Goal: Transaction & Acquisition: Purchase product/service

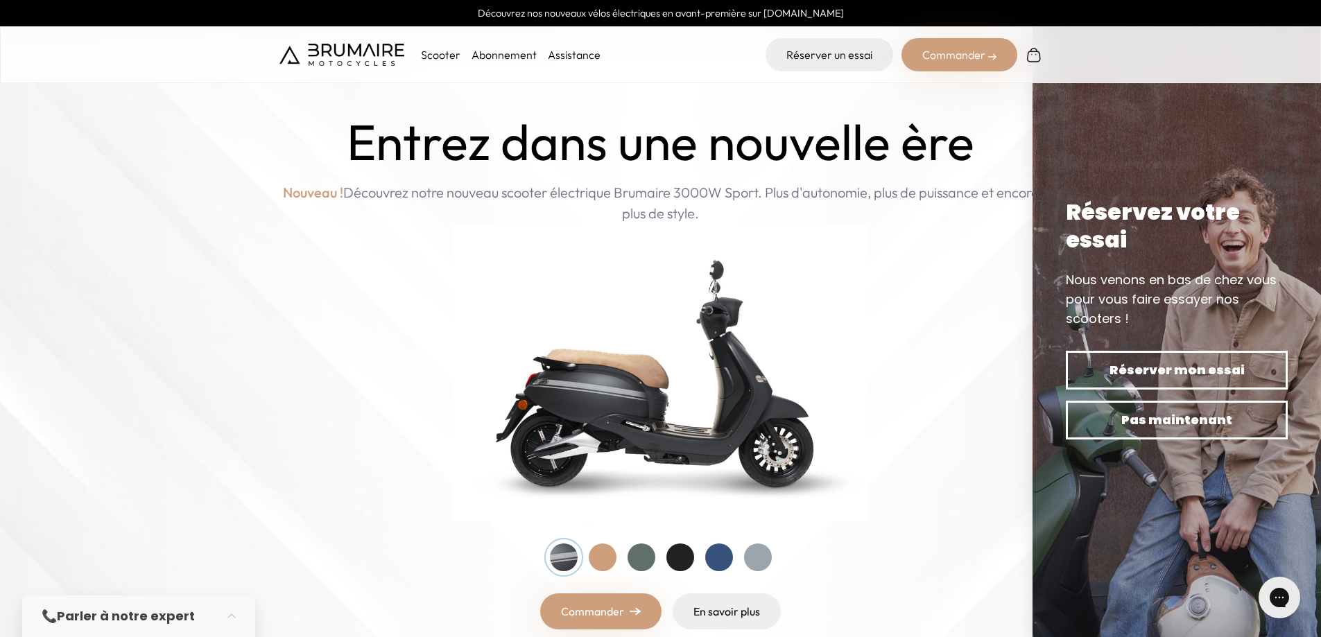
click at [495, 55] on link "Abonnement" at bounding box center [504, 55] width 65 height 14
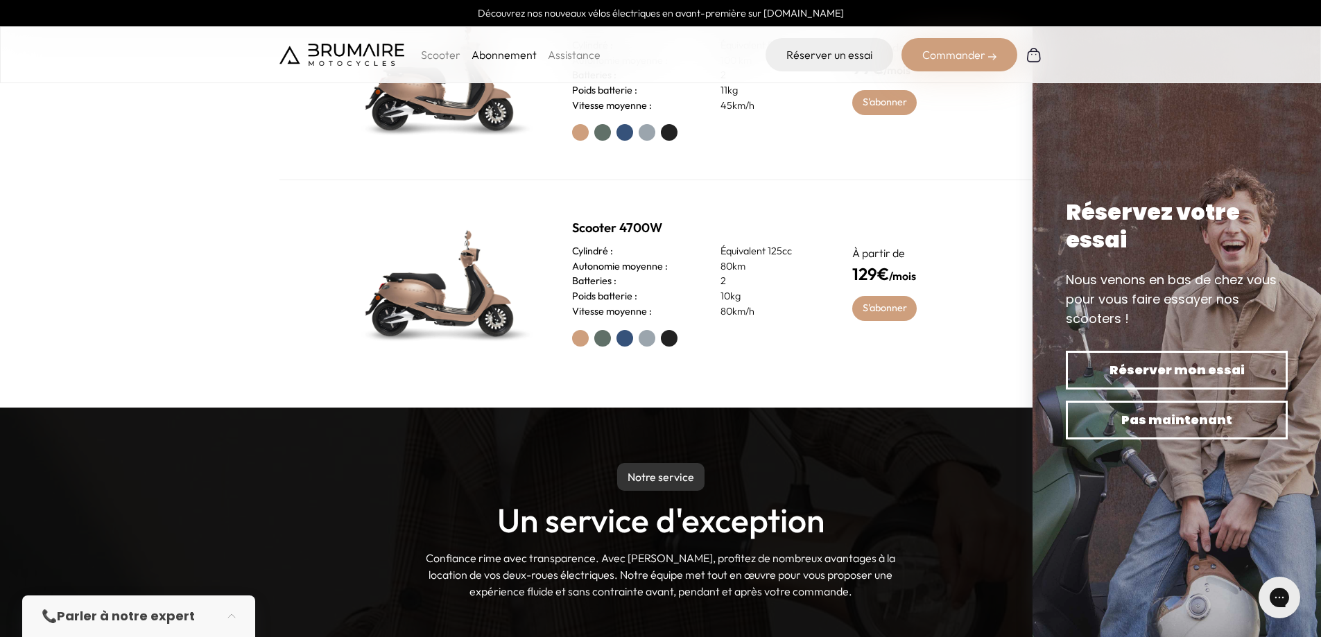
scroll to position [555, 0]
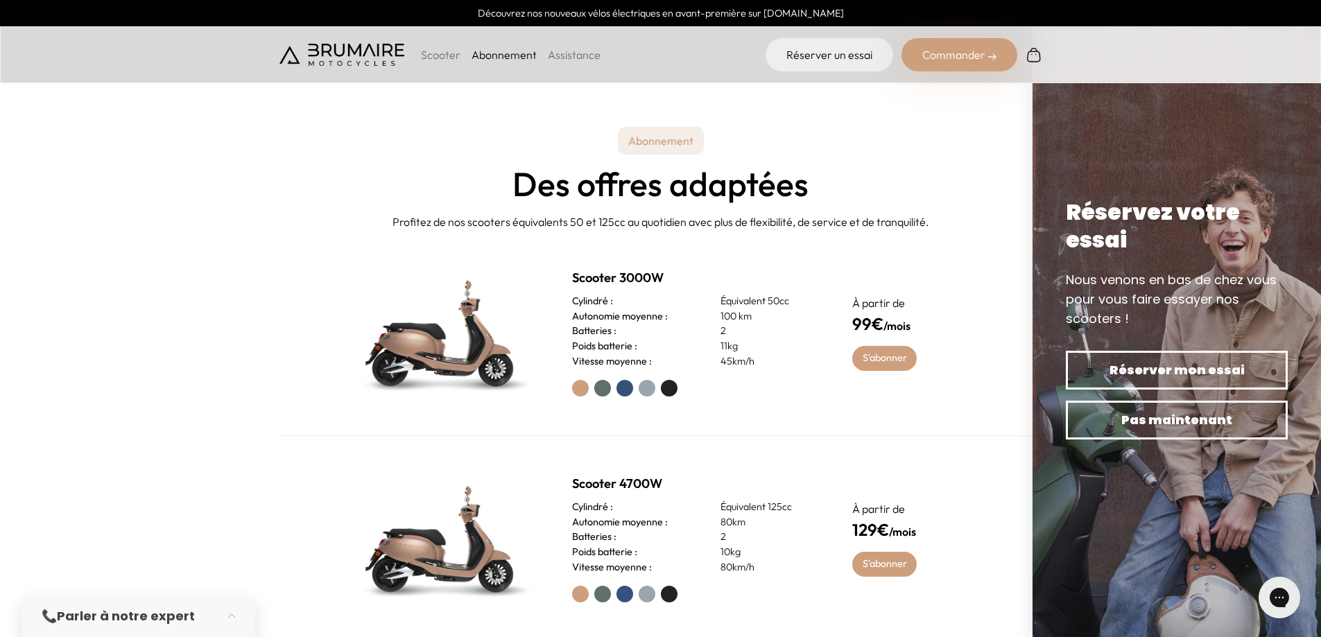
click at [601, 390] on label at bounding box center [602, 388] width 17 height 17
click at [629, 390] on label at bounding box center [624, 388] width 17 height 17
click at [648, 390] on label at bounding box center [647, 388] width 17 height 17
click at [663, 388] on label at bounding box center [669, 388] width 17 height 17
click at [578, 390] on label at bounding box center [580, 388] width 17 height 17
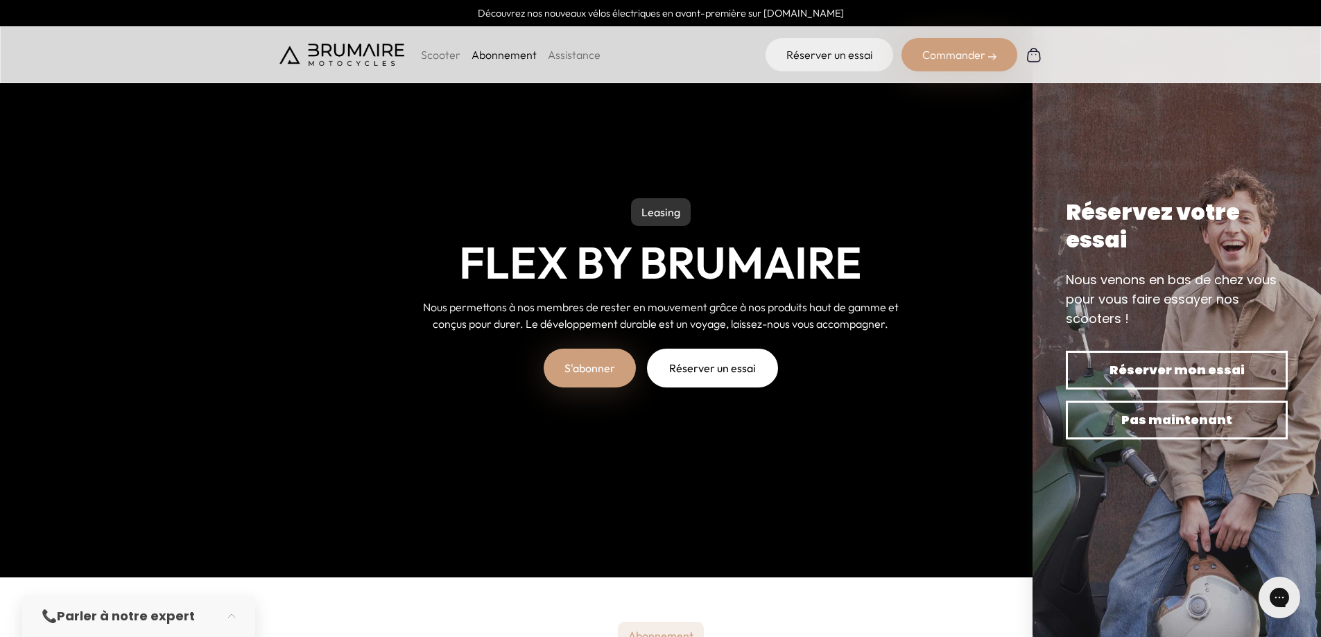
scroll to position [0, 0]
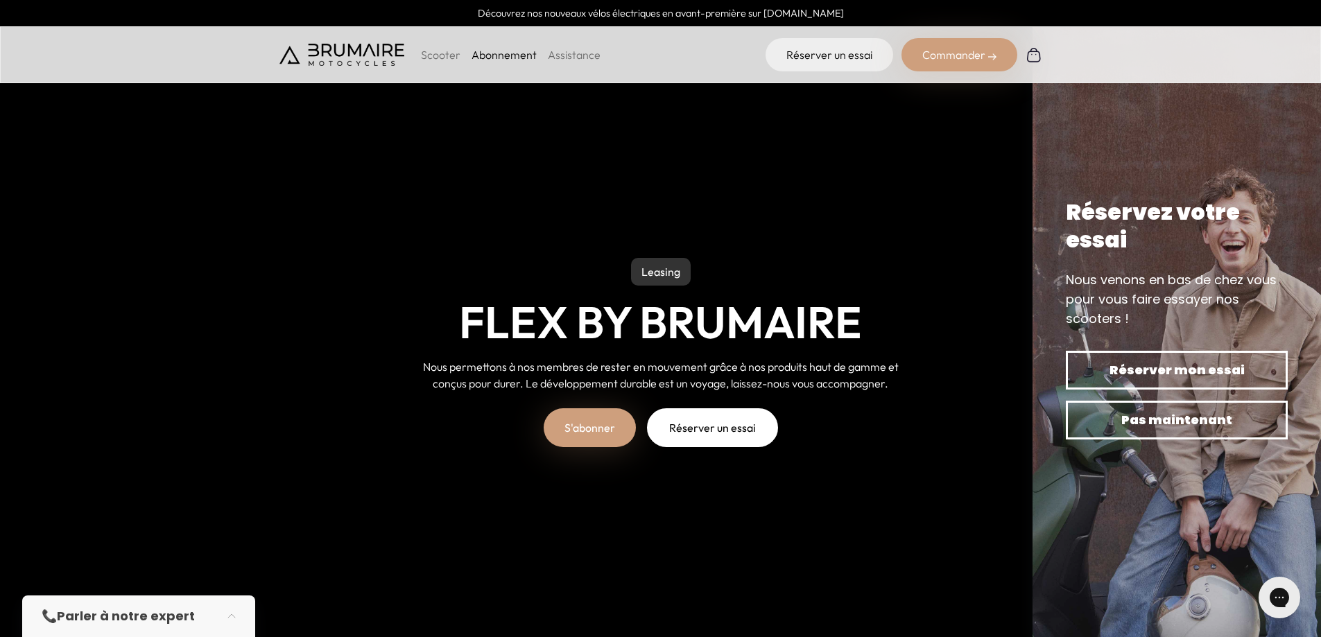
click at [406, 58] on div "Scooter Abonnement Assistance" at bounding box center [439, 54] width 321 height 33
click at [438, 57] on p "Scooter" at bounding box center [441, 54] width 40 height 17
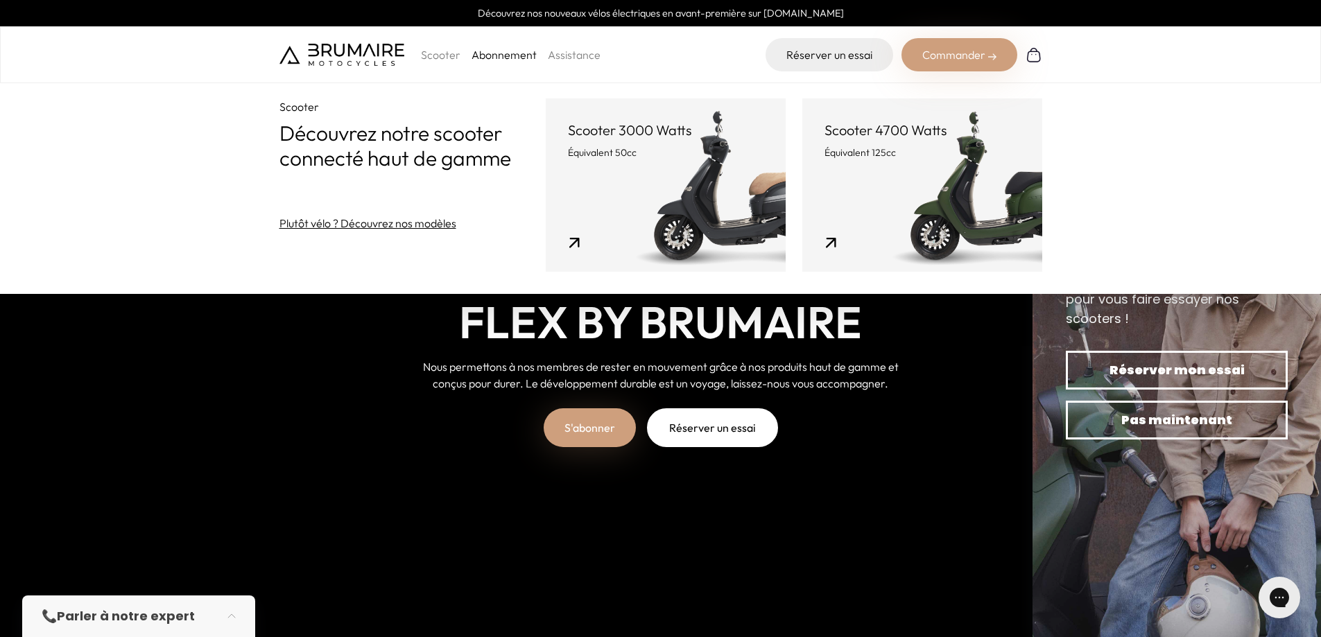
click at [440, 53] on p "Scooter" at bounding box center [441, 54] width 40 height 17
click at [660, 140] on header "Scooter 3000 Watts Équivalent 50cc" at bounding box center [666, 140] width 196 height 39
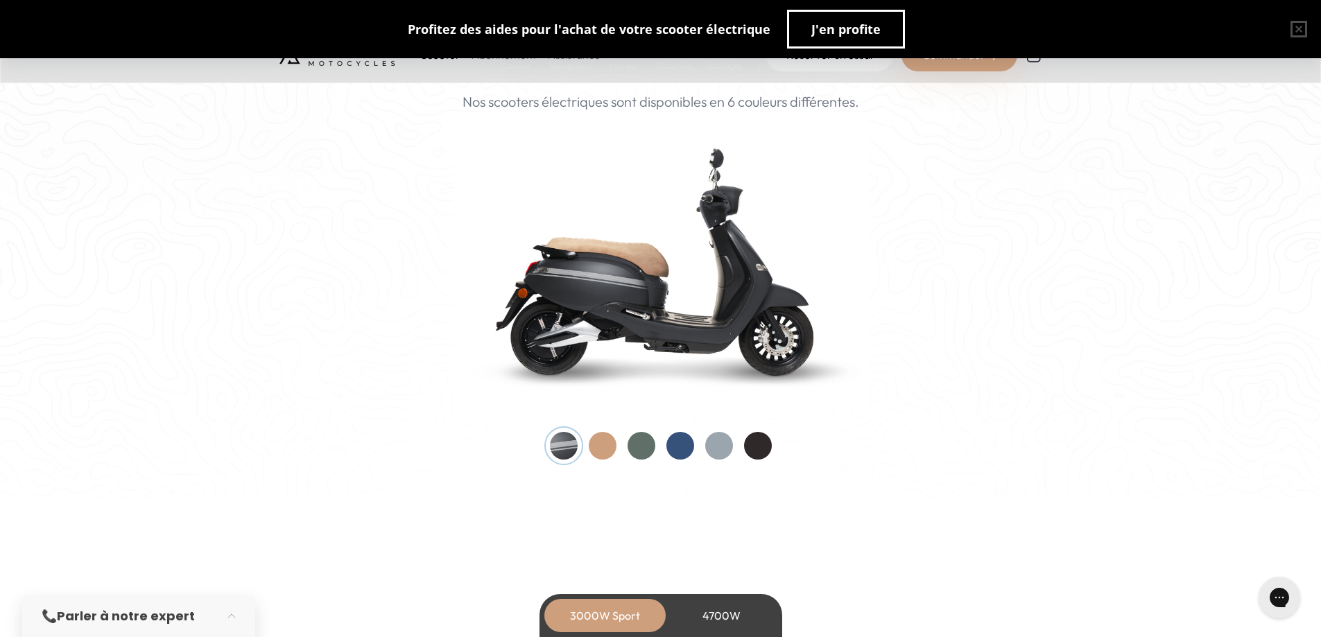
scroll to position [1525, 0]
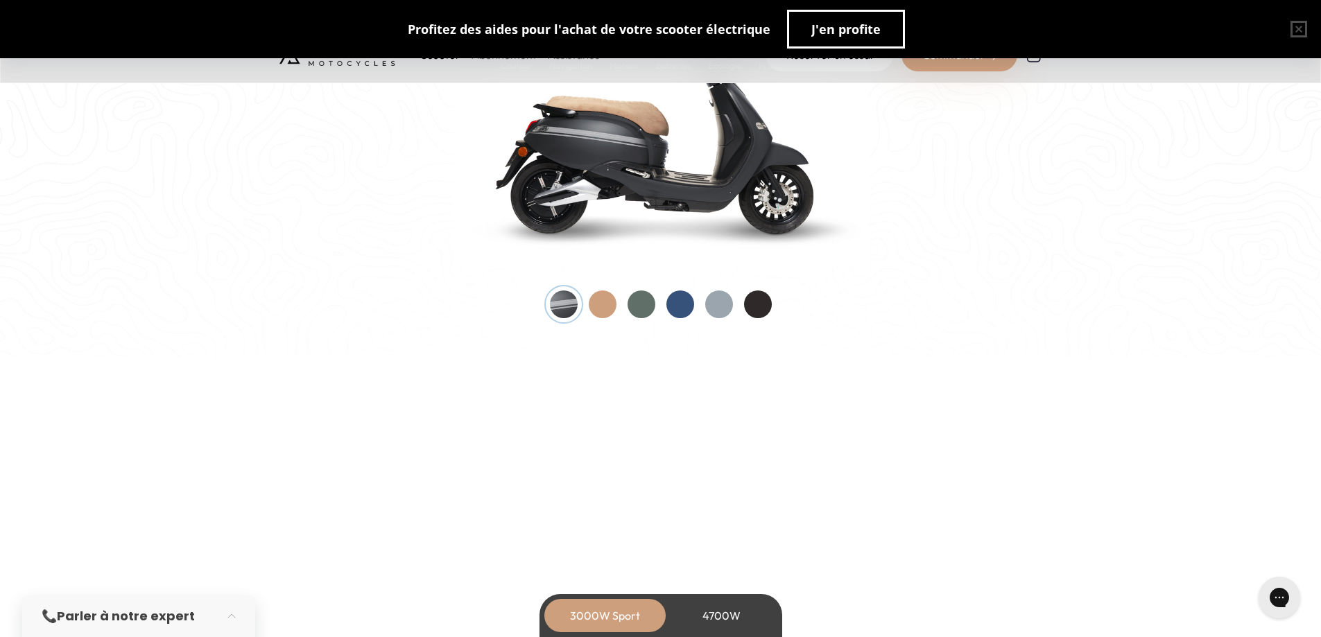
click at [605, 303] on div at bounding box center [603, 305] width 28 height 28
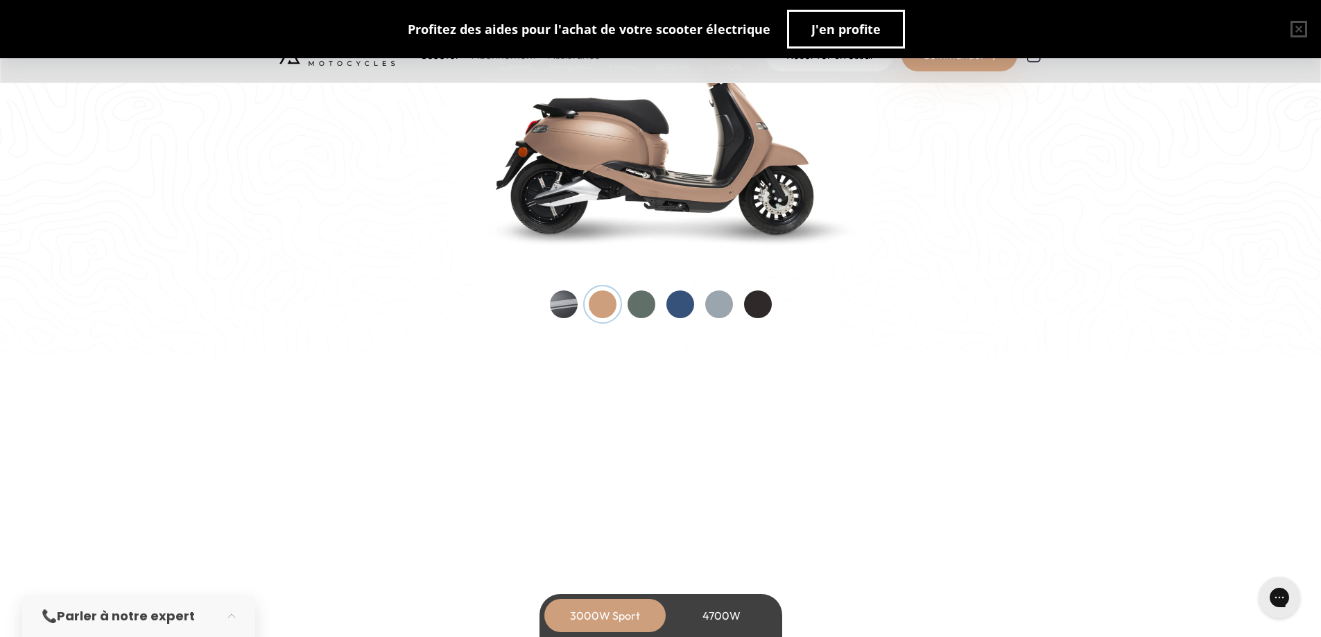
click at [644, 304] on div at bounding box center [642, 305] width 28 height 28
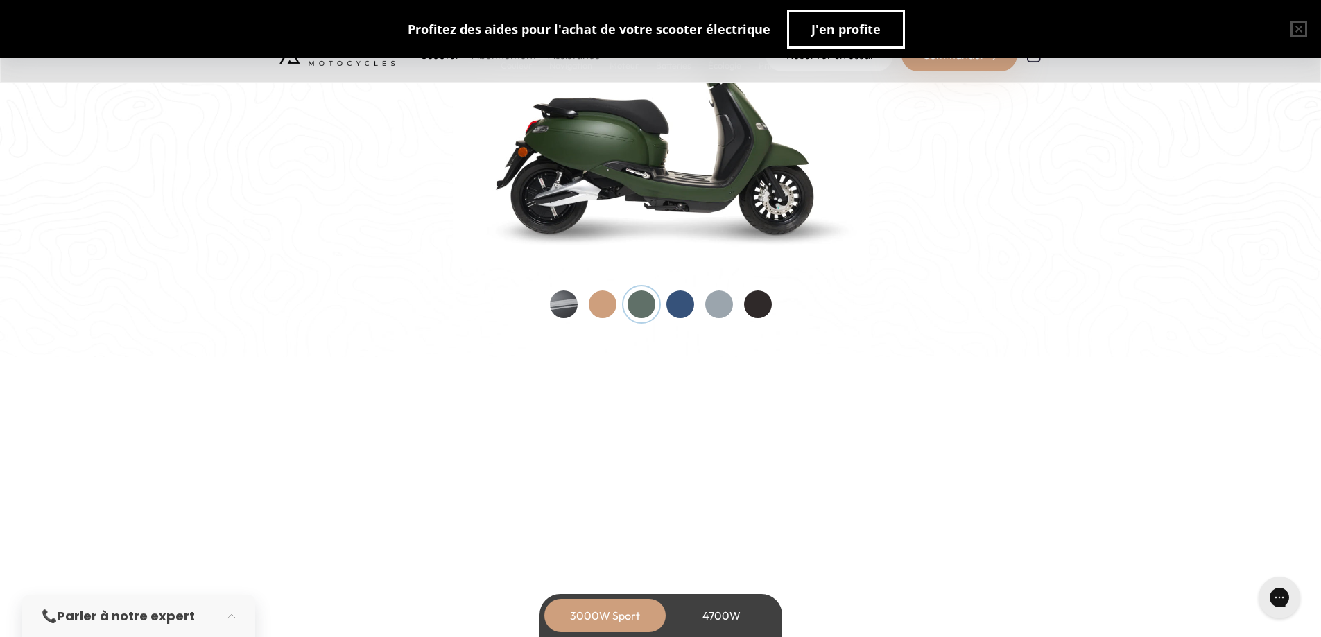
click at [670, 306] on div at bounding box center [680, 305] width 28 height 28
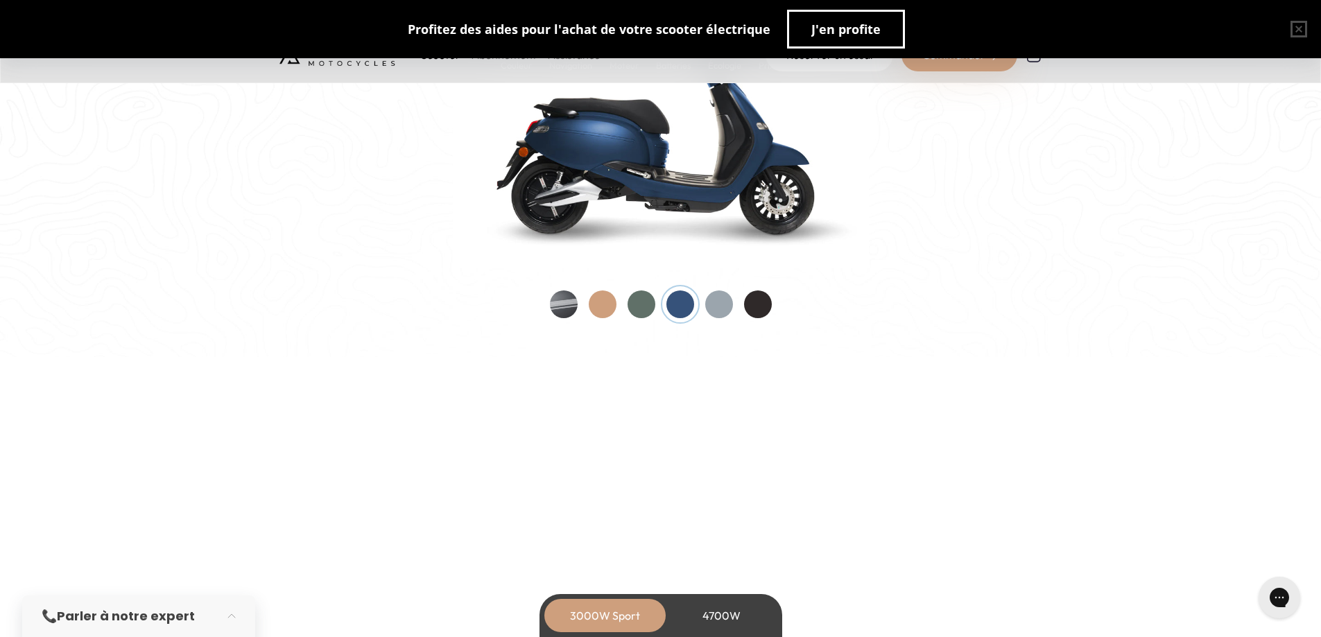
click at [716, 304] on div at bounding box center [719, 305] width 28 height 28
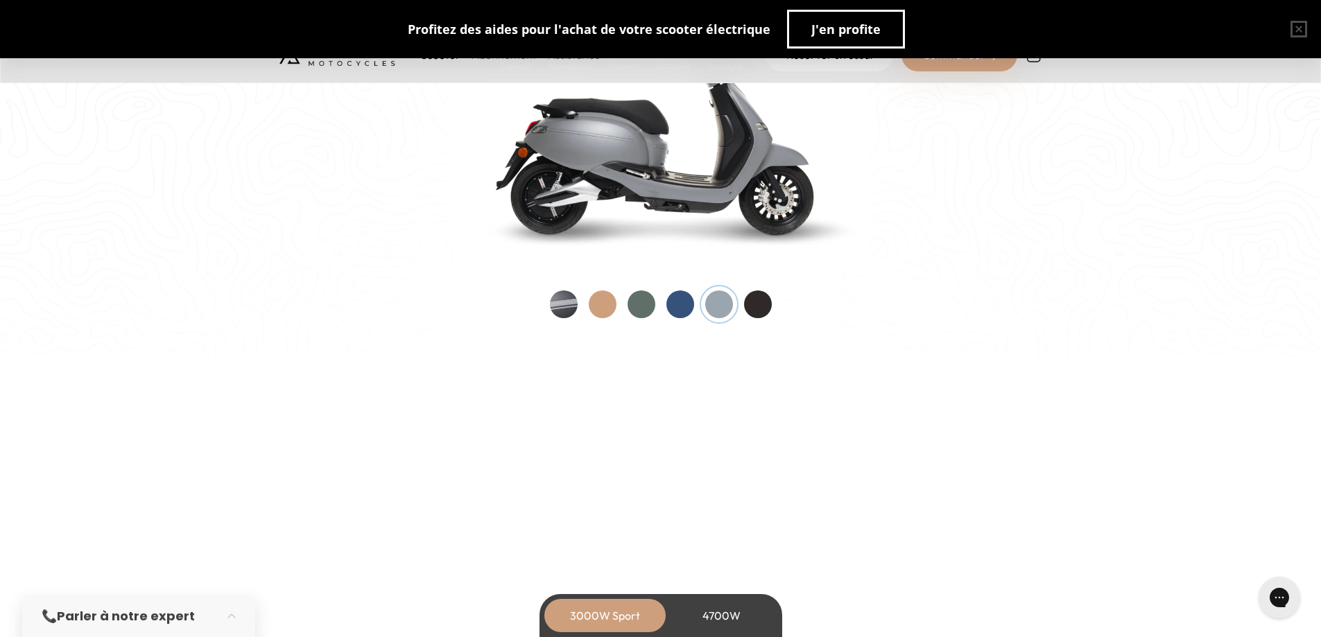
click at [748, 307] on div at bounding box center [758, 305] width 28 height 28
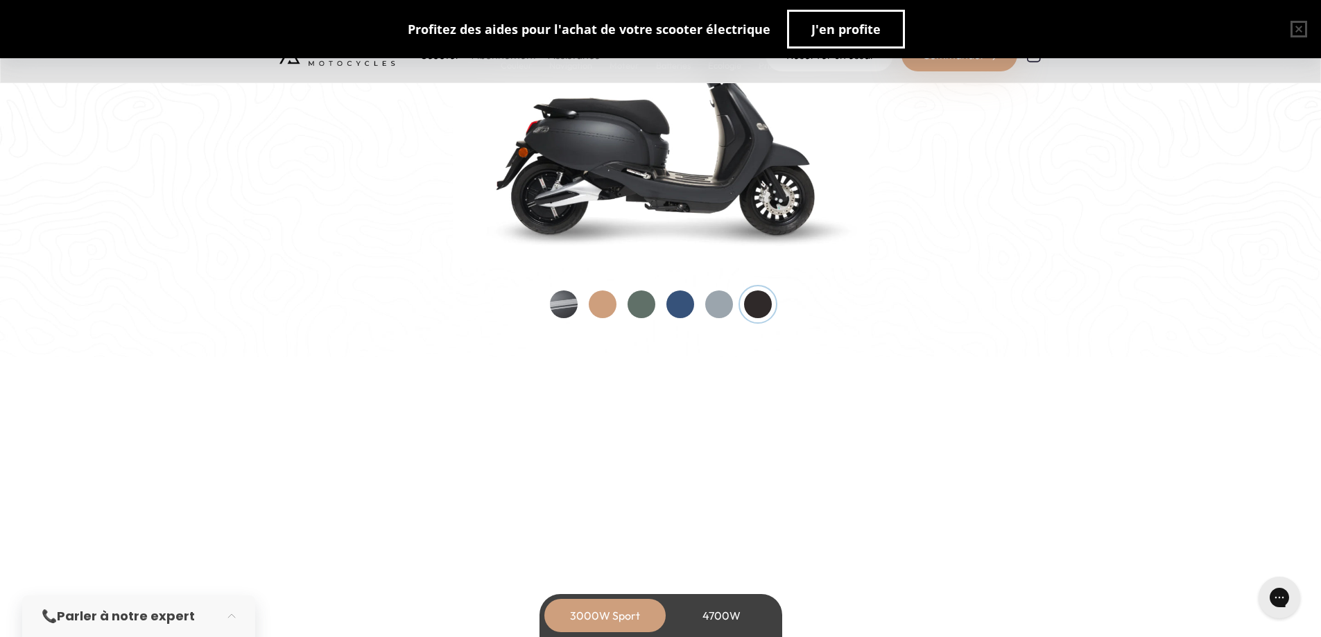
click at [607, 306] on div at bounding box center [603, 305] width 28 height 28
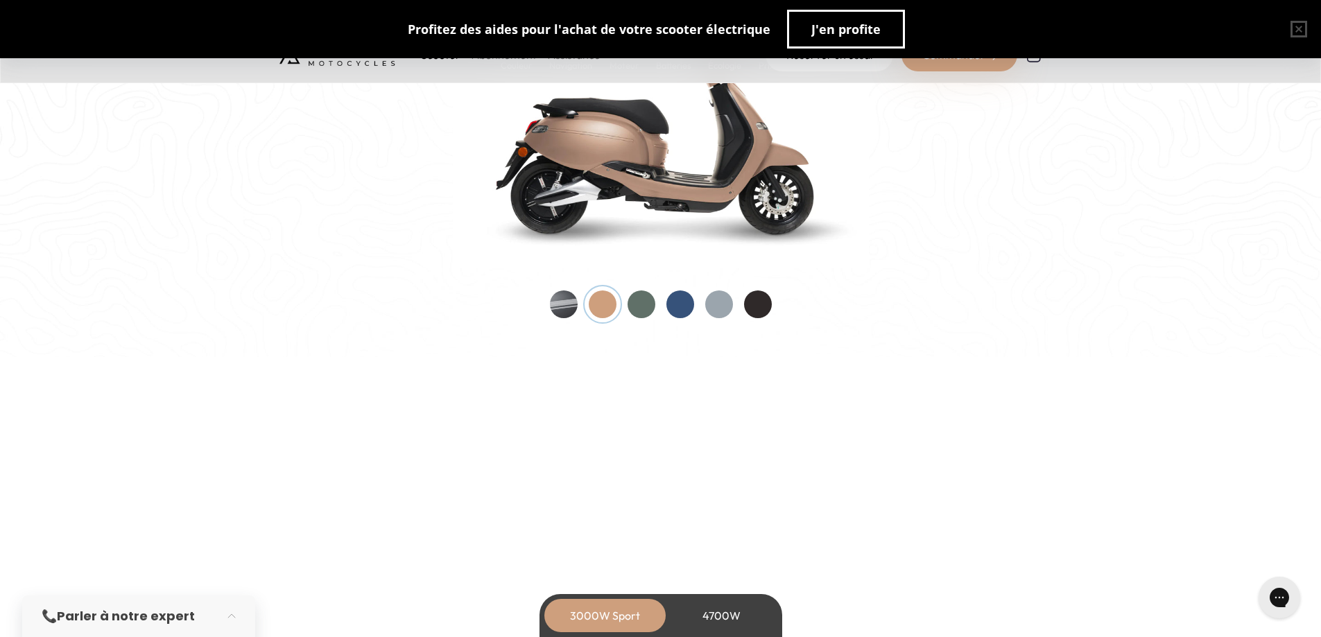
click at [643, 306] on div at bounding box center [642, 305] width 28 height 28
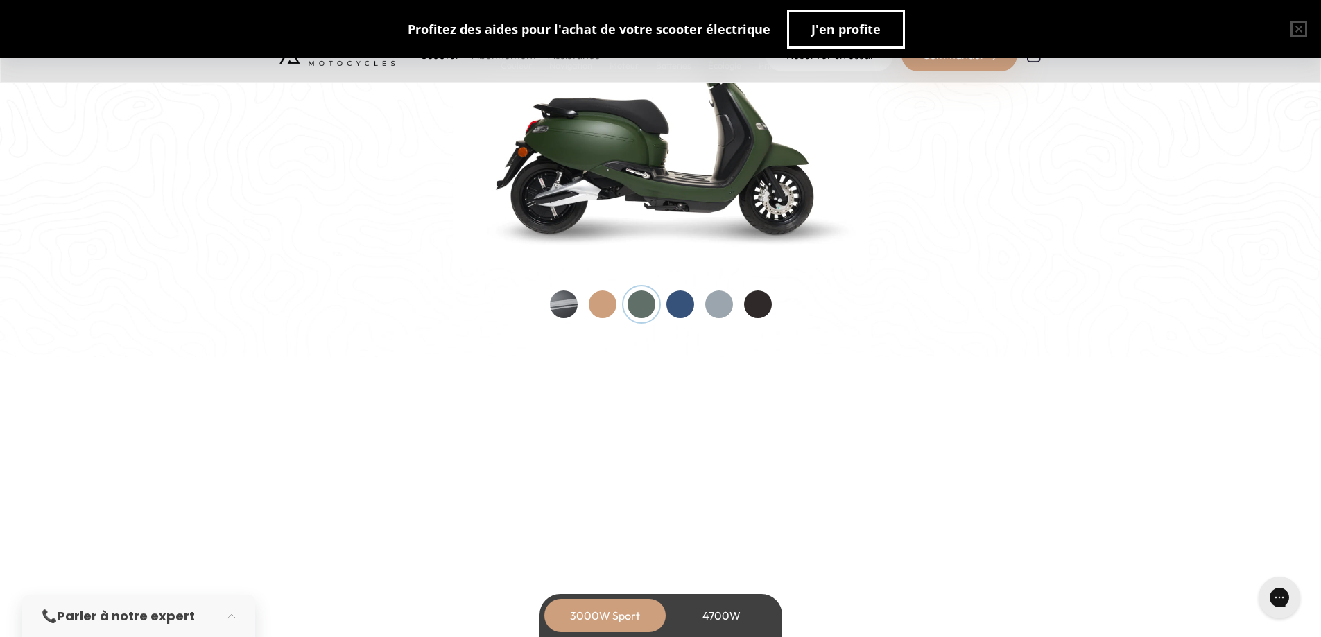
click at [667, 306] on div at bounding box center [680, 305] width 28 height 28
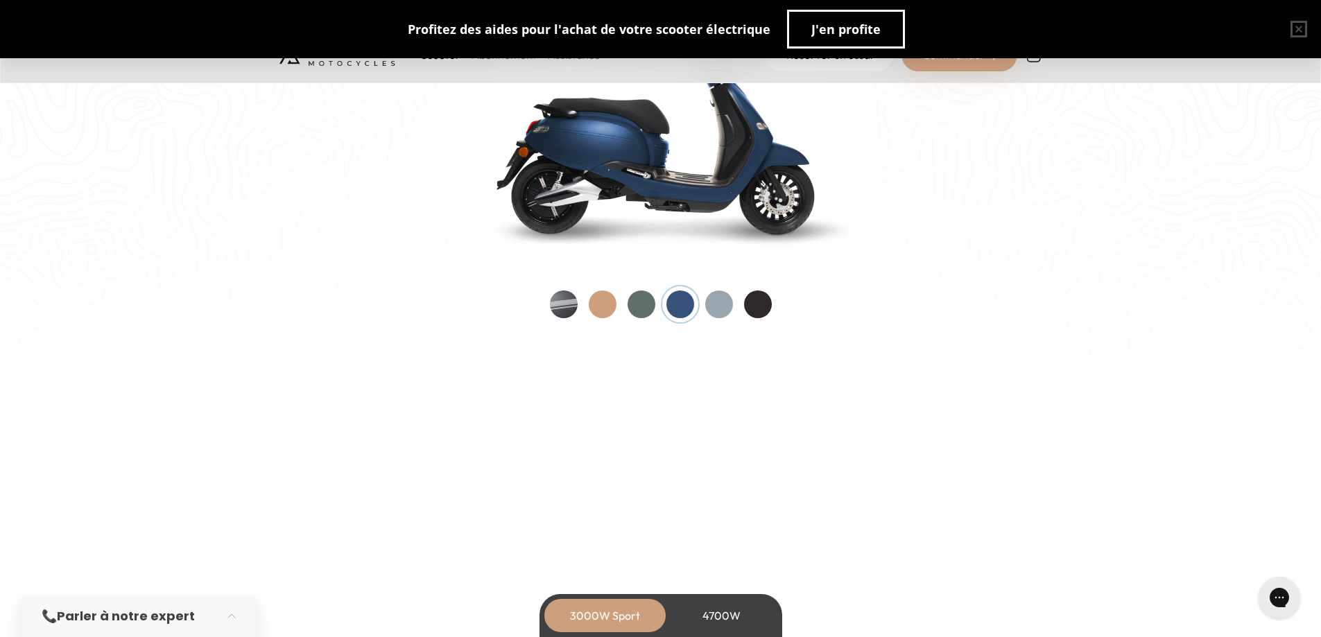
click at [714, 304] on div at bounding box center [719, 305] width 28 height 28
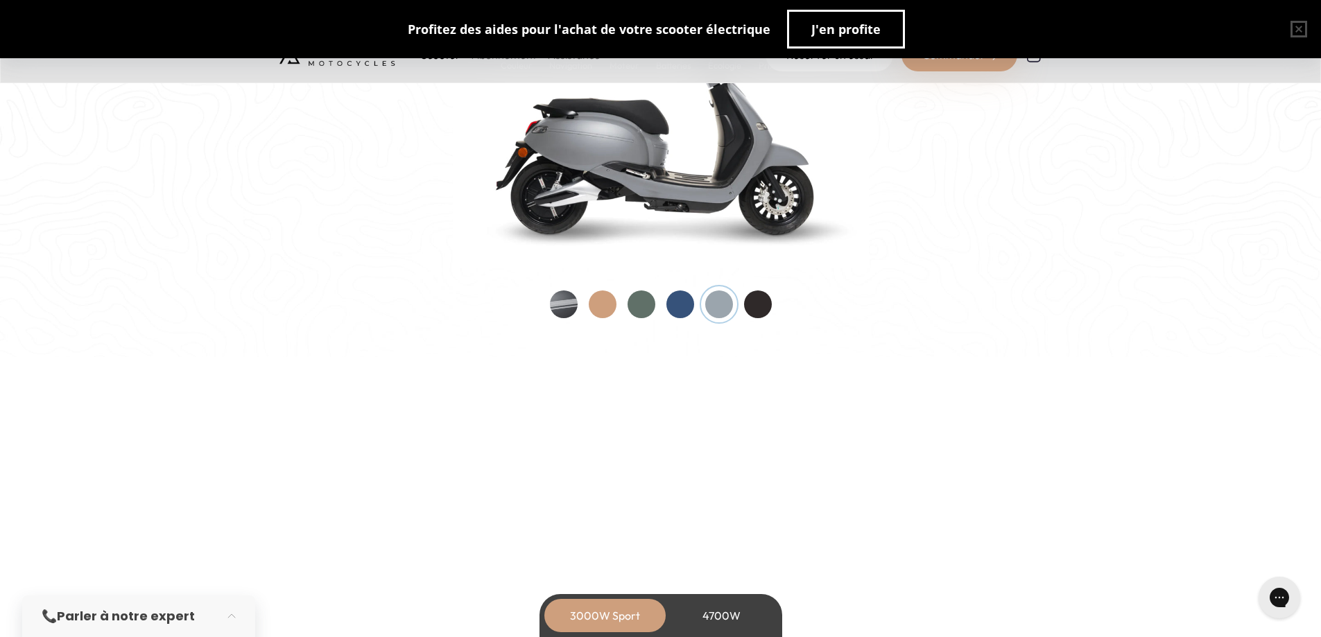
click at [745, 304] on div at bounding box center [758, 305] width 28 height 28
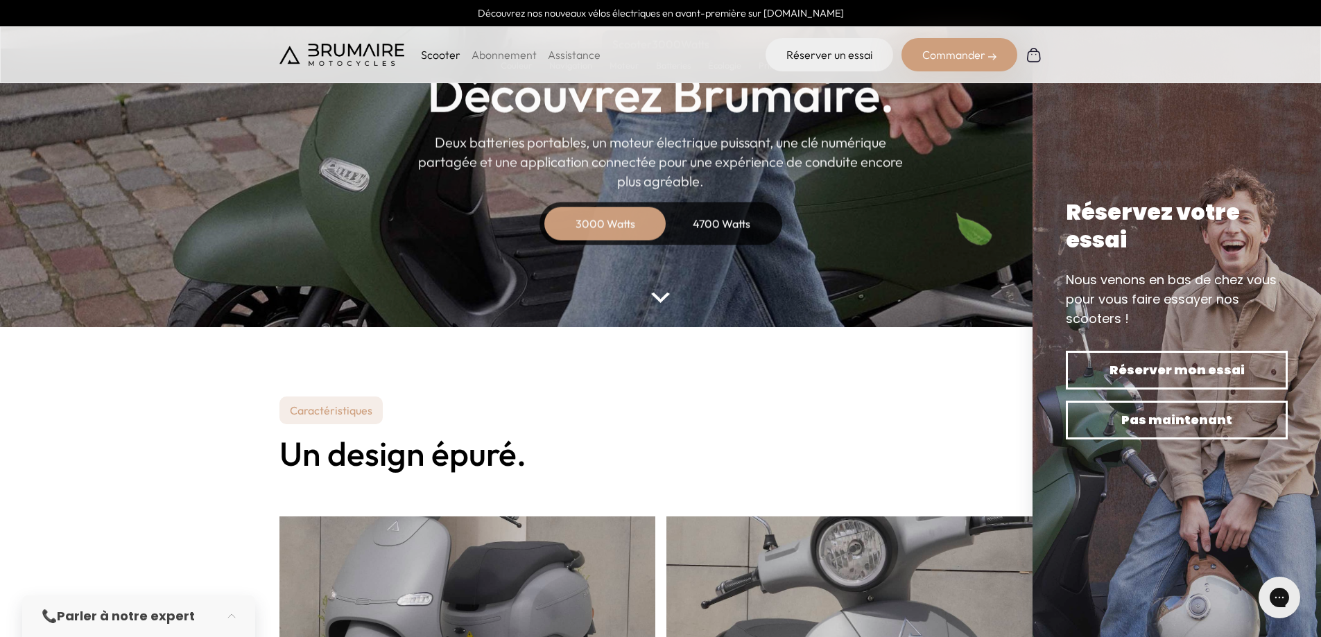
scroll to position [0, 0]
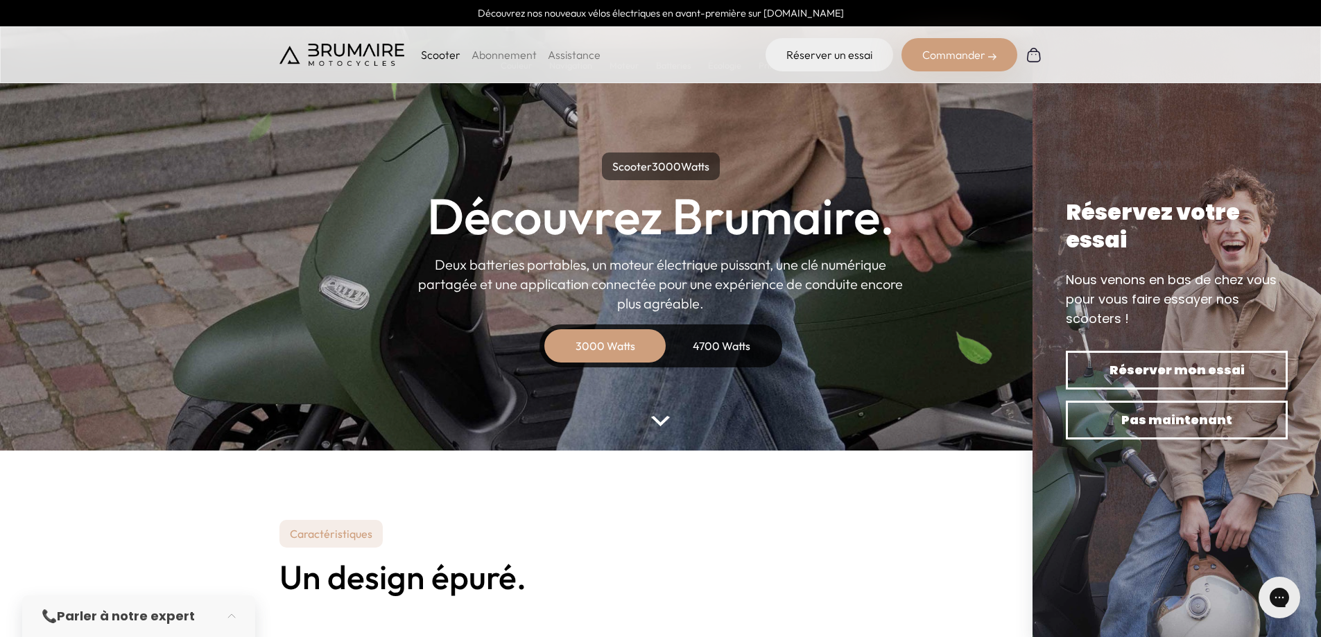
click at [727, 340] on div "4700 Watts" at bounding box center [721, 345] width 111 height 33
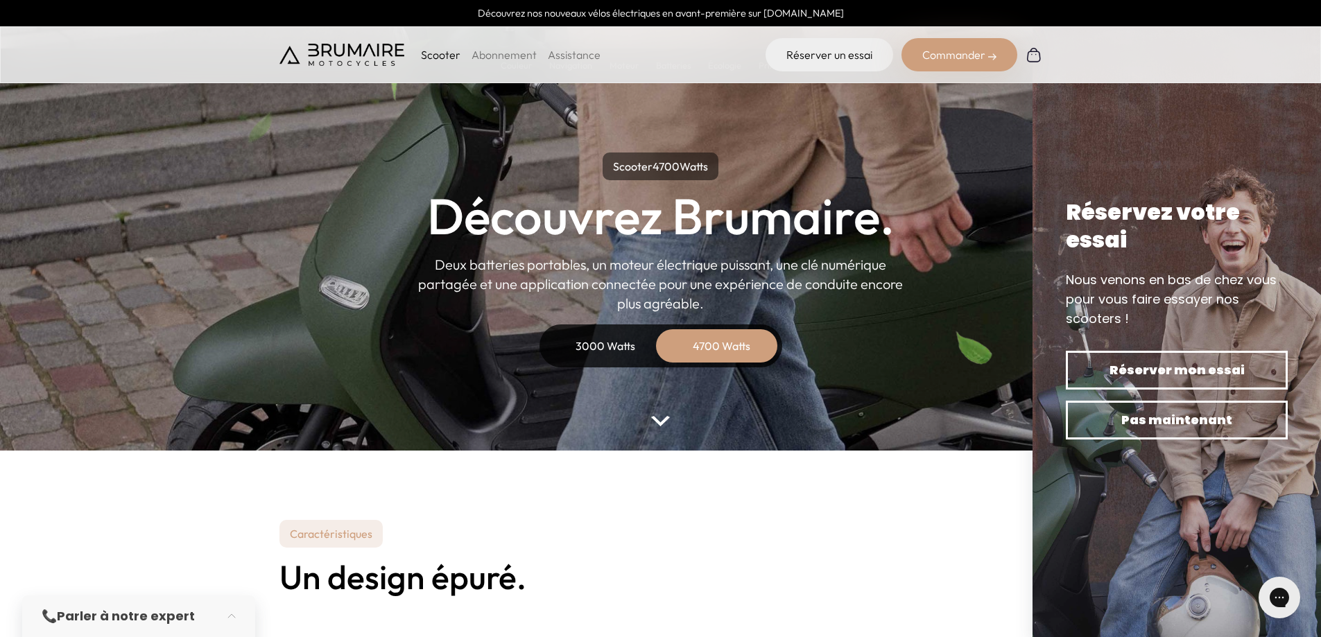
click at [591, 342] on div "3000 Watts" at bounding box center [605, 345] width 111 height 33
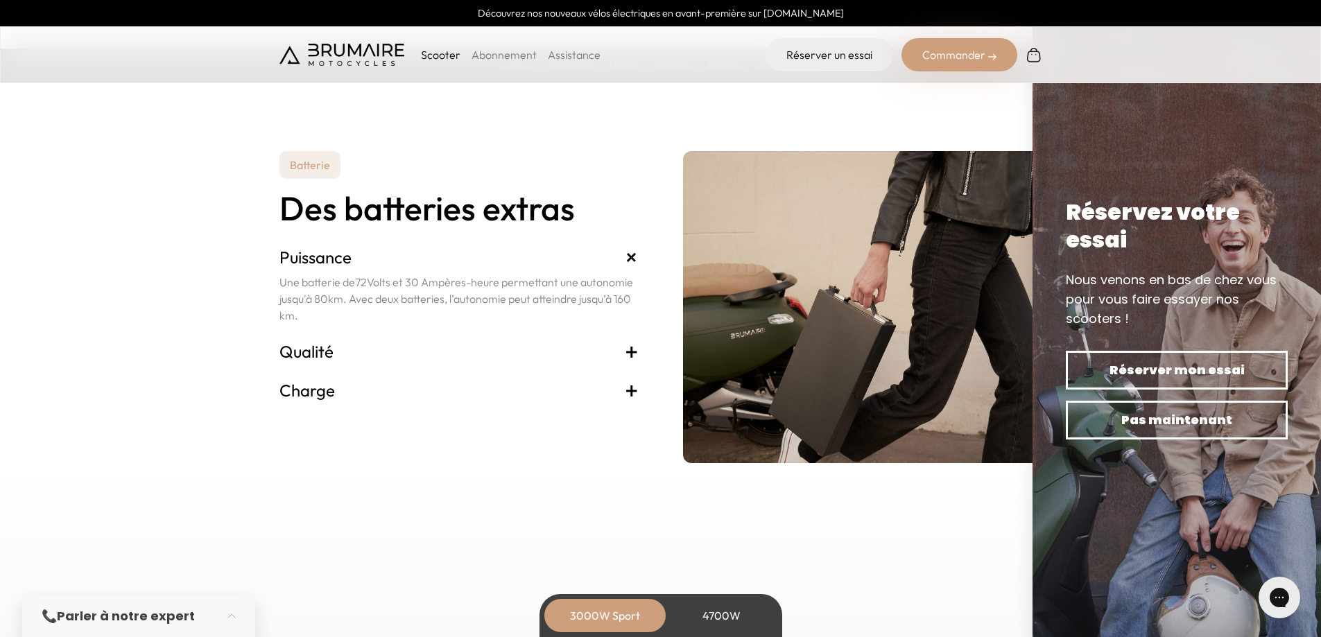
scroll to position [2843, 0]
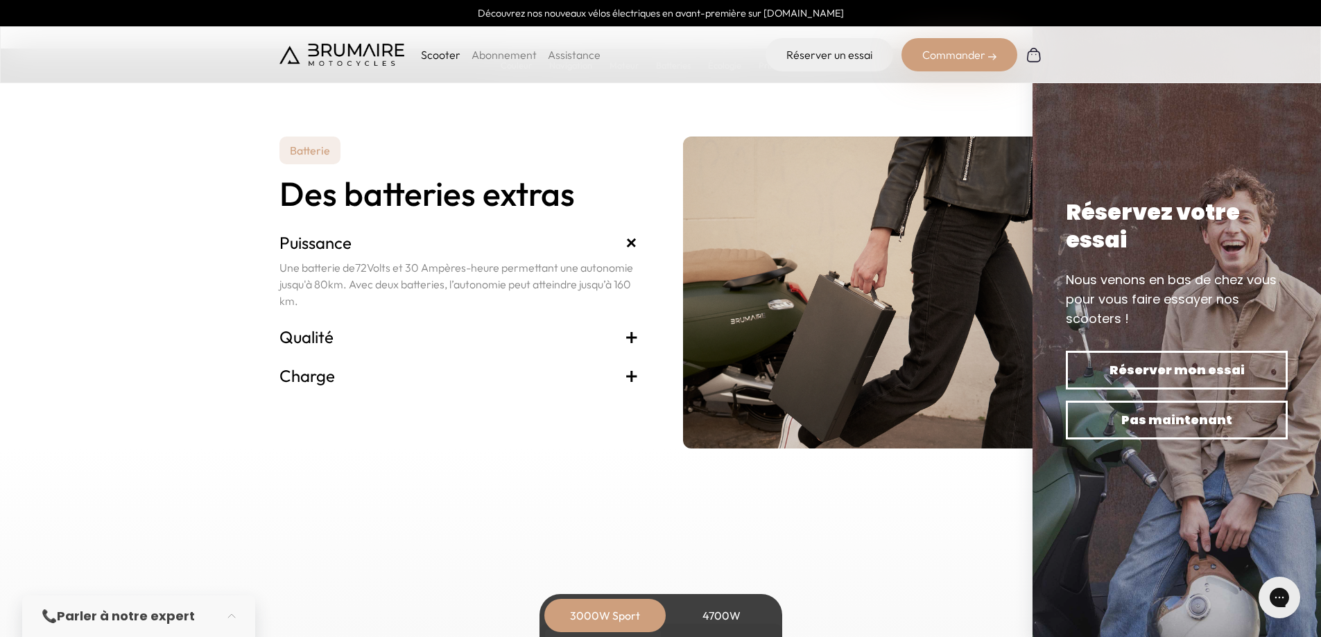
click at [623, 374] on h3 "Charge +" at bounding box center [458, 376] width 359 height 22
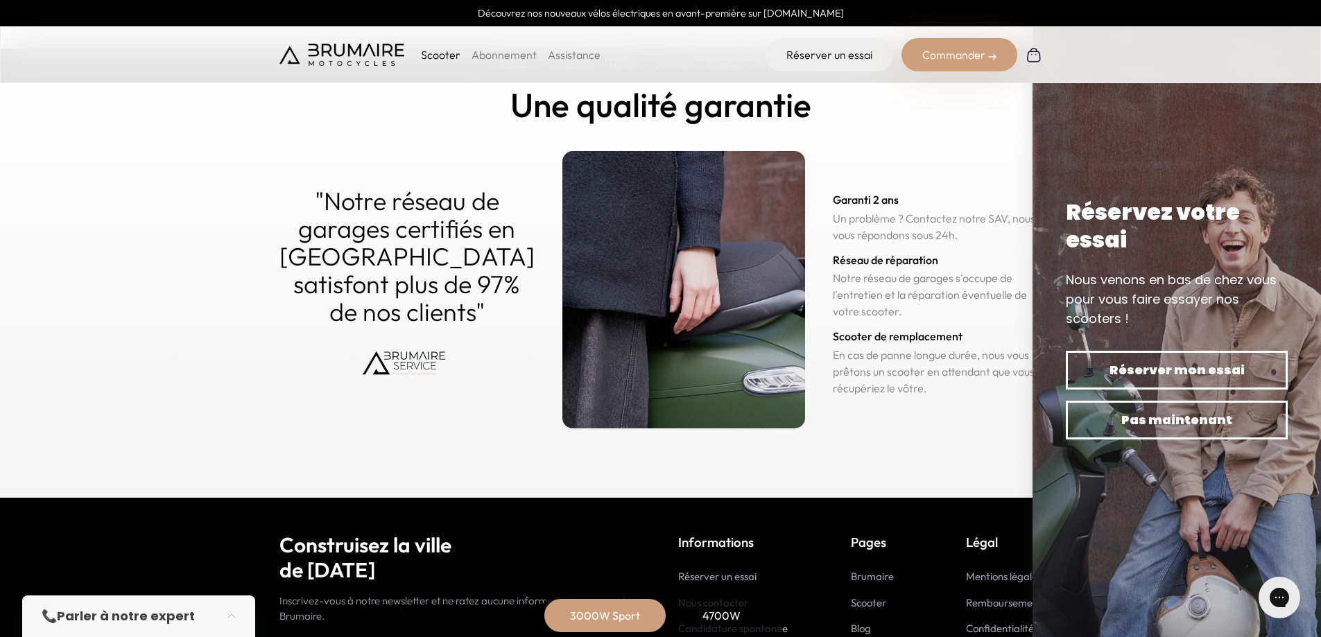
scroll to position [6832, 0]
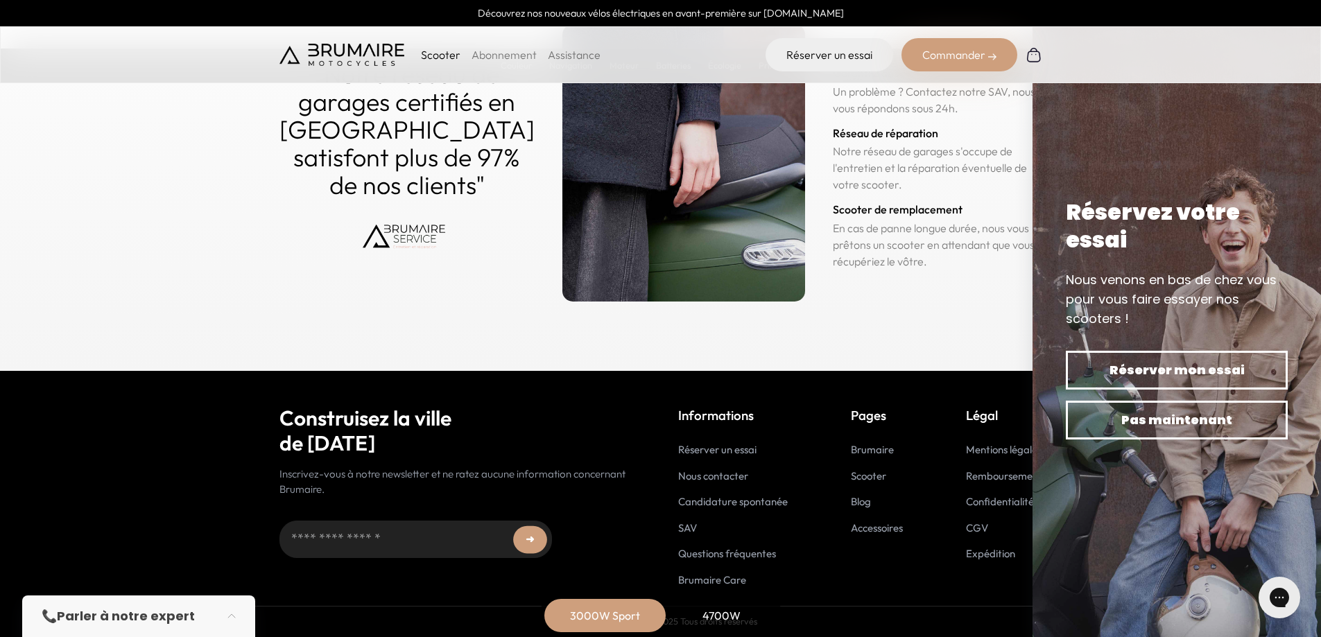
click at [736, 449] on link "Réserver un essai" at bounding box center [717, 449] width 78 height 13
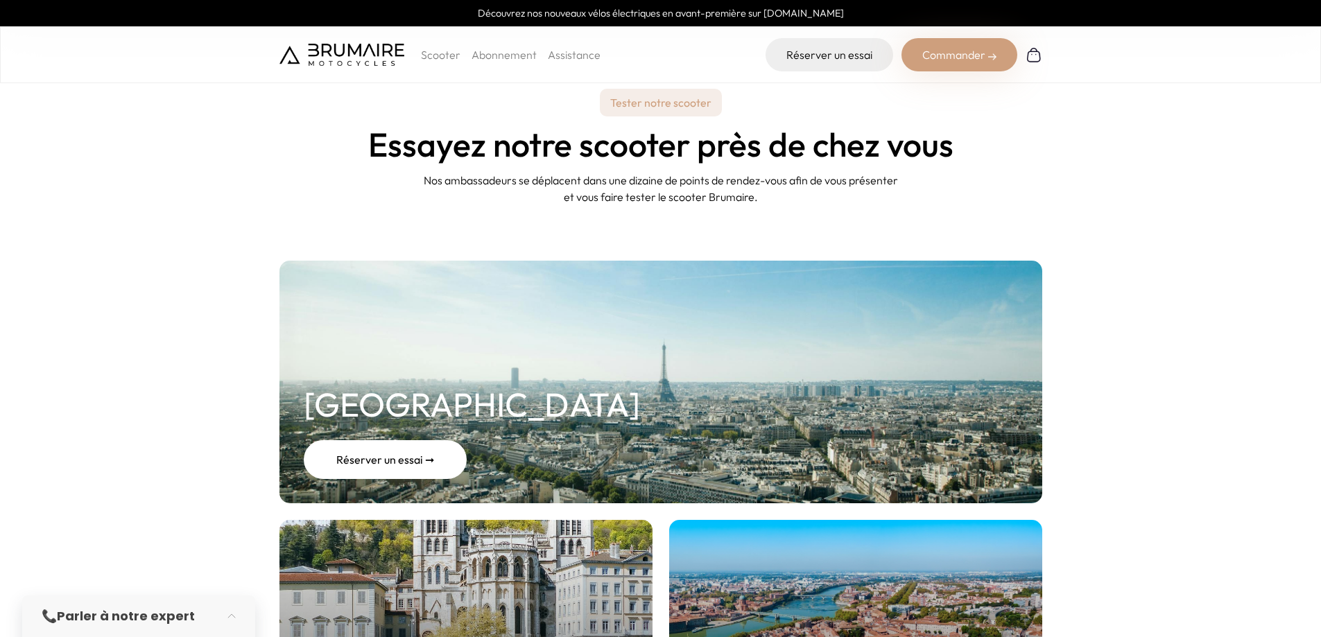
click at [420, 461] on div "Réserver un essai ➞" at bounding box center [385, 459] width 163 height 39
click at [571, 60] on link "Assistance" at bounding box center [574, 55] width 53 height 14
click at [488, 60] on link "Abonnement" at bounding box center [504, 55] width 65 height 14
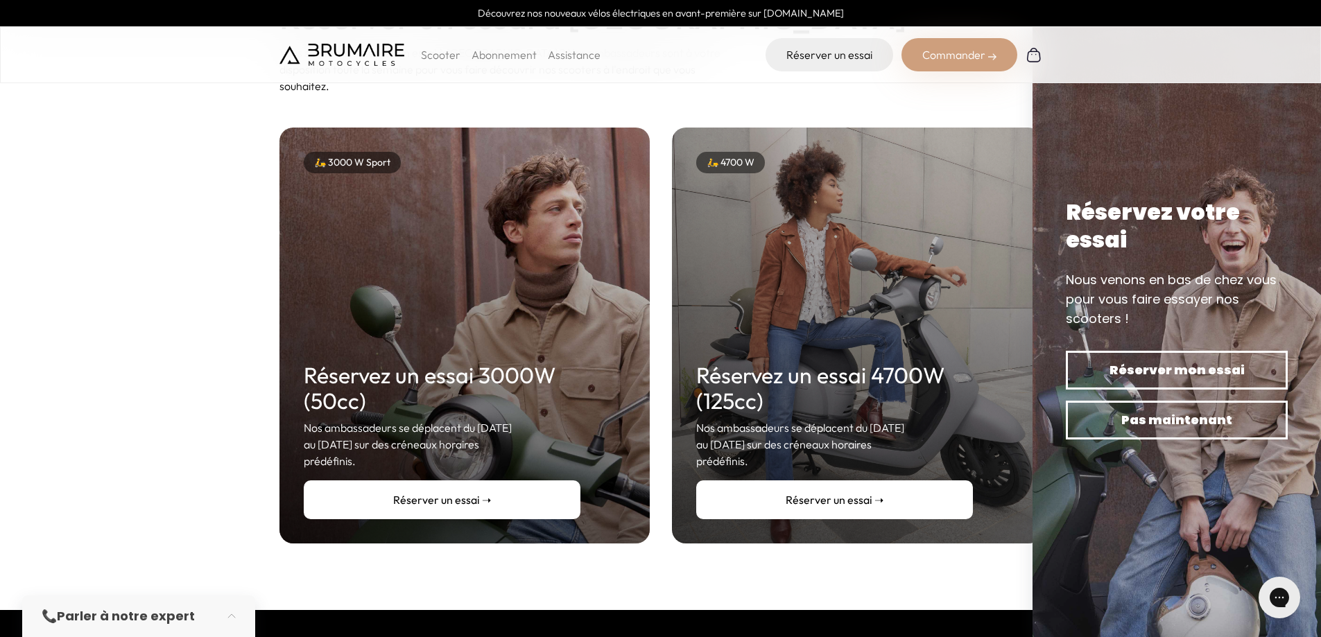
click at [515, 481] on link "Réserver un essai ➝" at bounding box center [442, 500] width 277 height 39
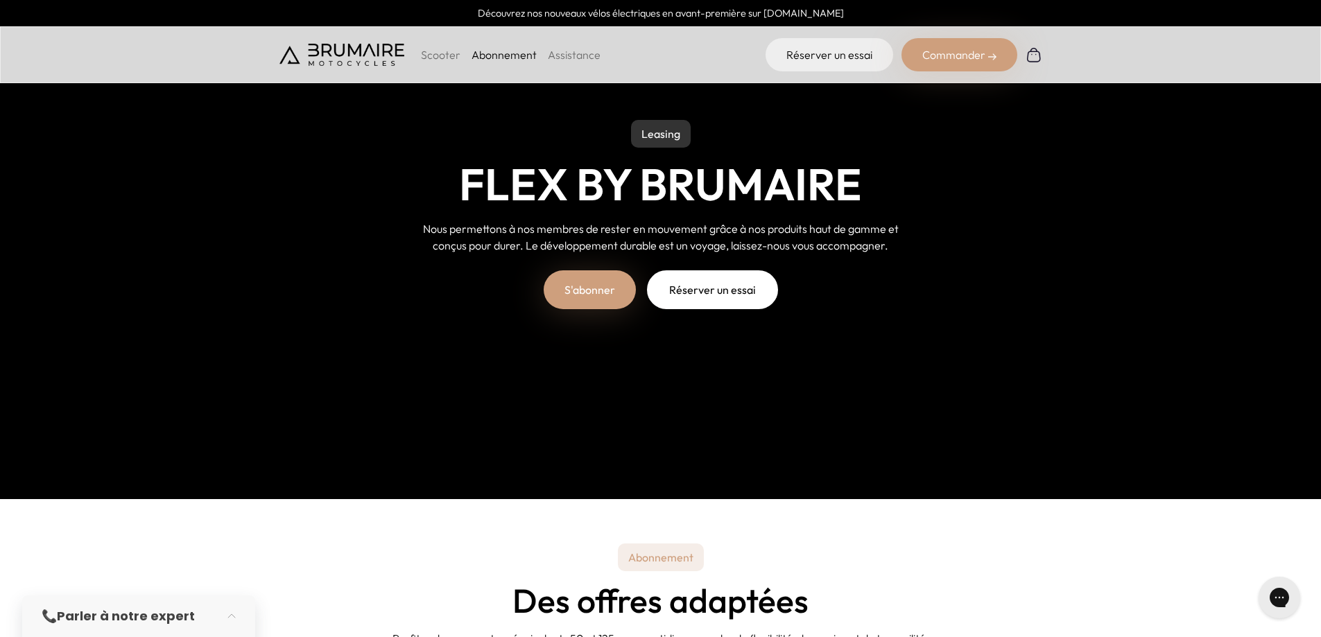
scroll to position [139, 0]
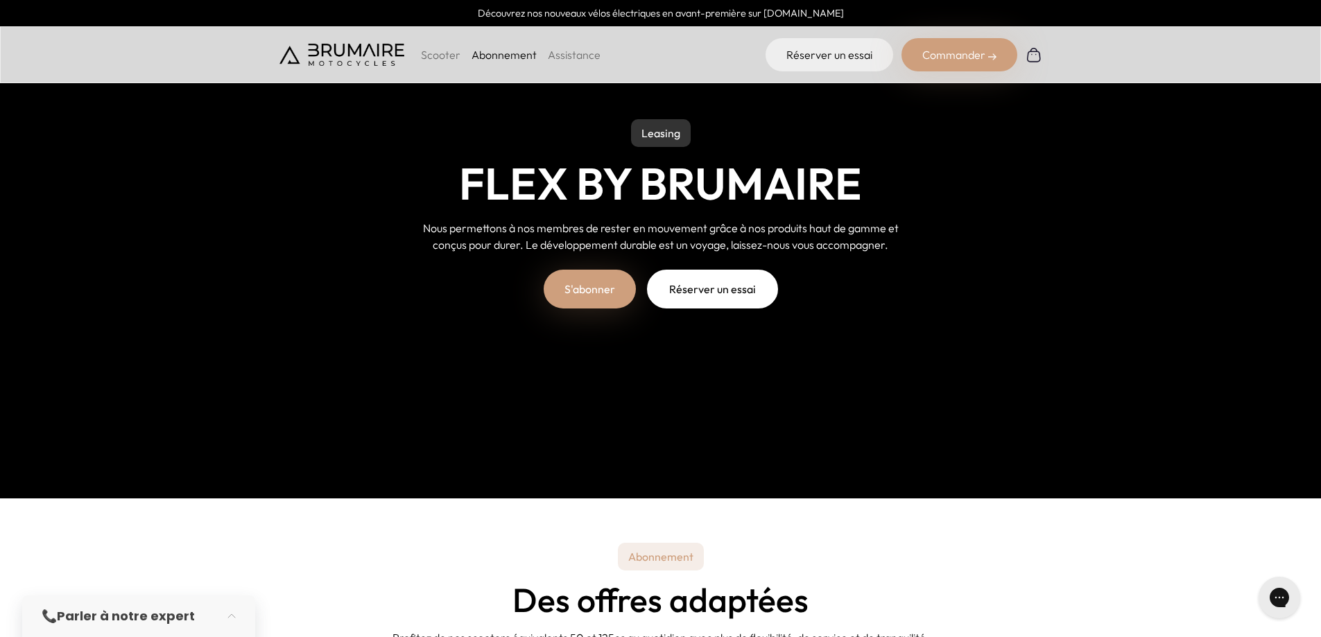
click at [586, 291] on link "S'abonner" at bounding box center [590, 289] width 92 height 39
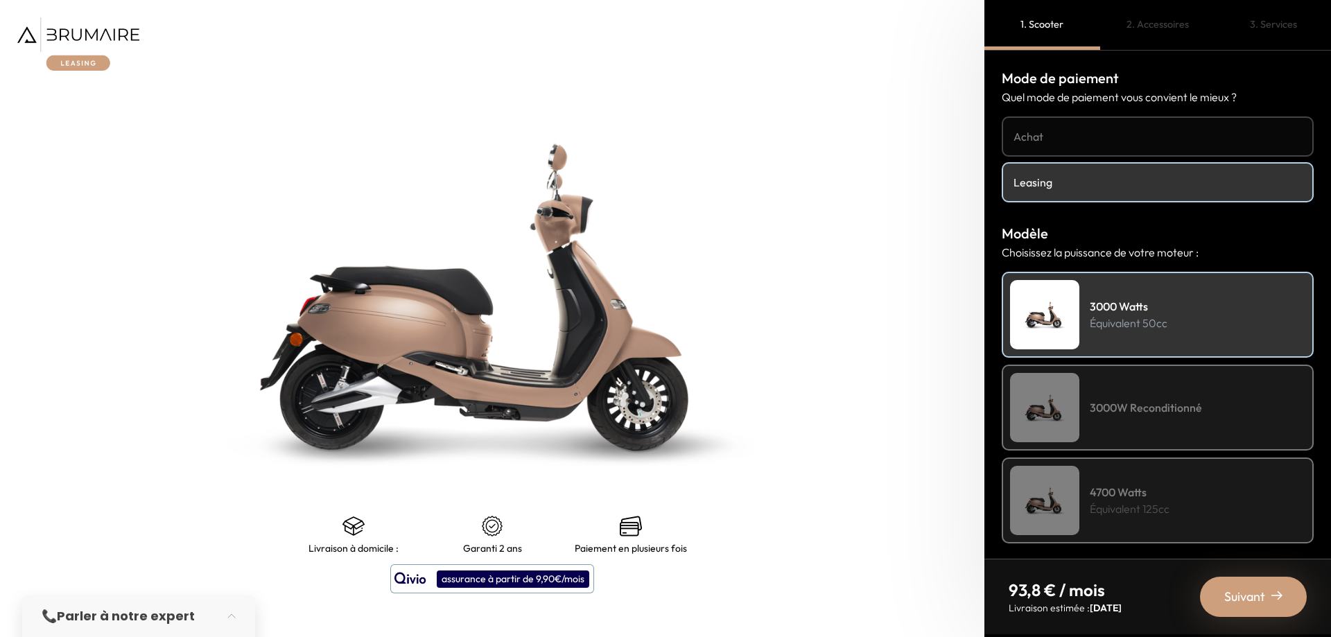
click at [496, 576] on div "assurance à partir de 9,90€/mois" at bounding box center [513, 579] width 153 height 17
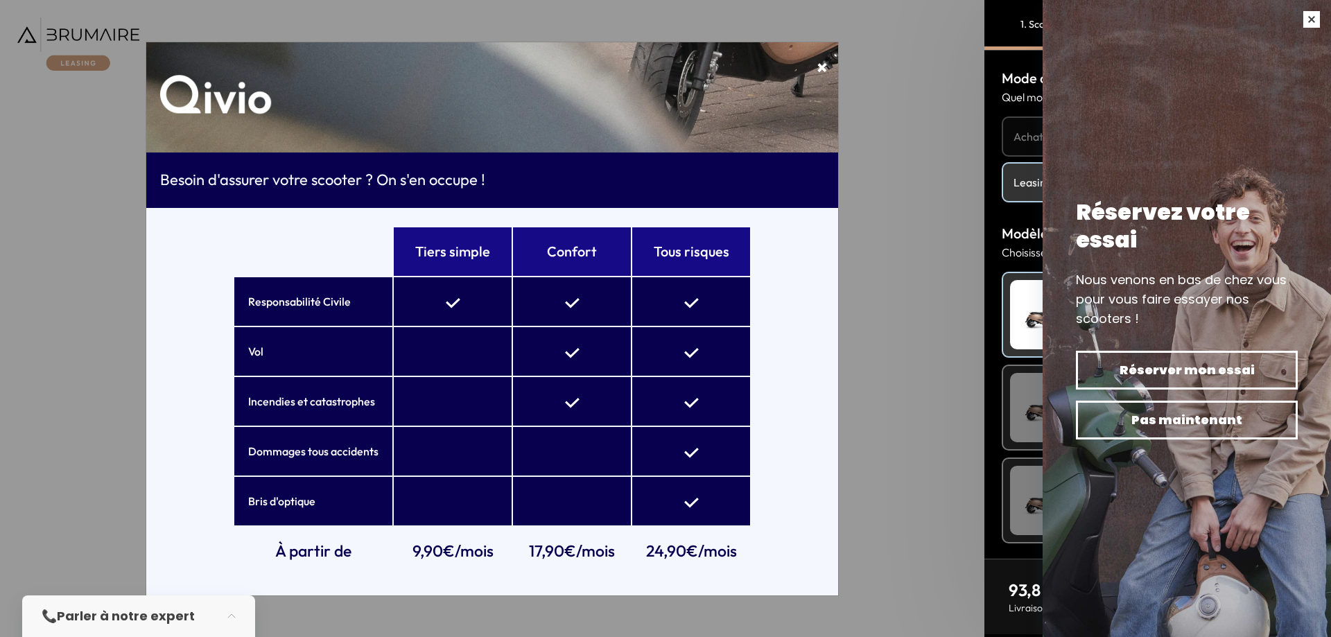
click at [1313, 21] on button "button" at bounding box center [1311, 19] width 39 height 39
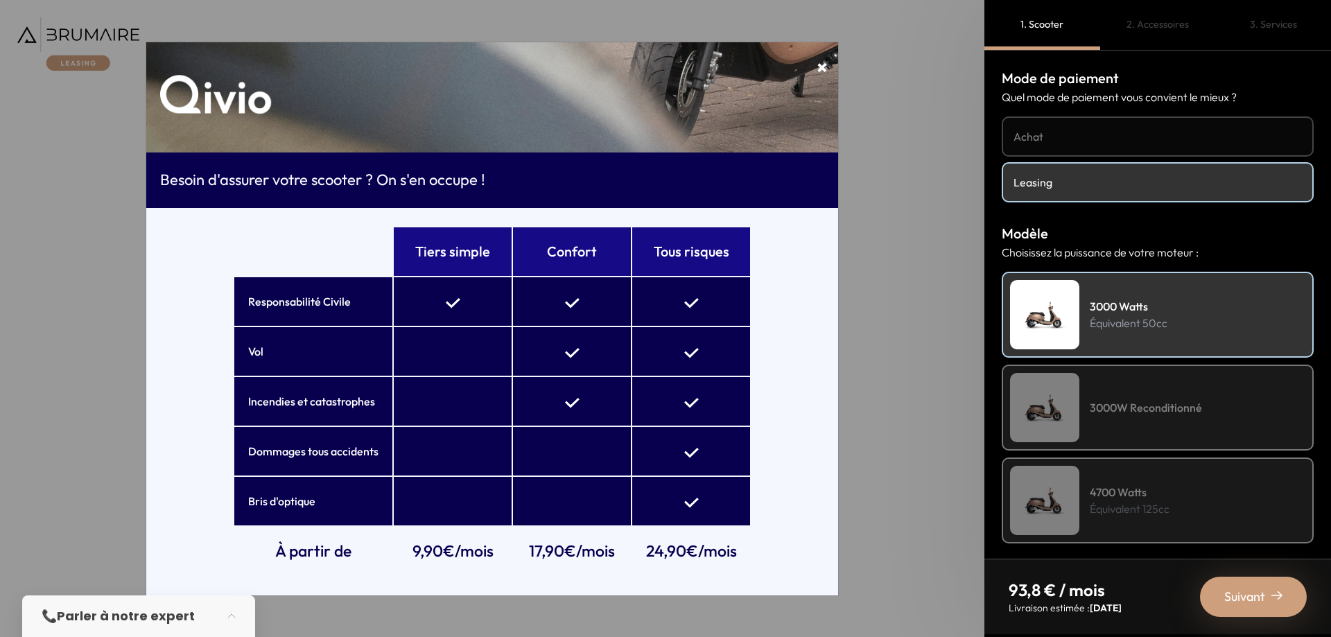
click at [1148, 405] on h4 "3000W Reconditionné" at bounding box center [1146, 407] width 112 height 17
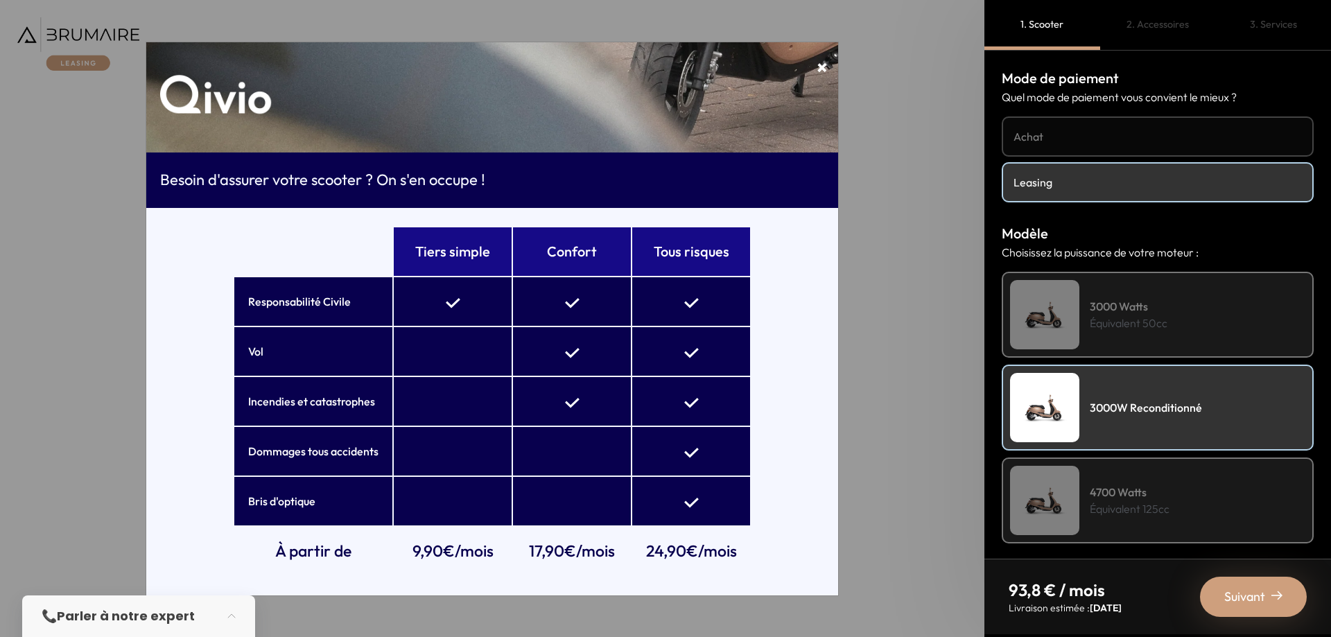
click at [1132, 307] on h4 "3000 Watts" at bounding box center [1129, 306] width 78 height 17
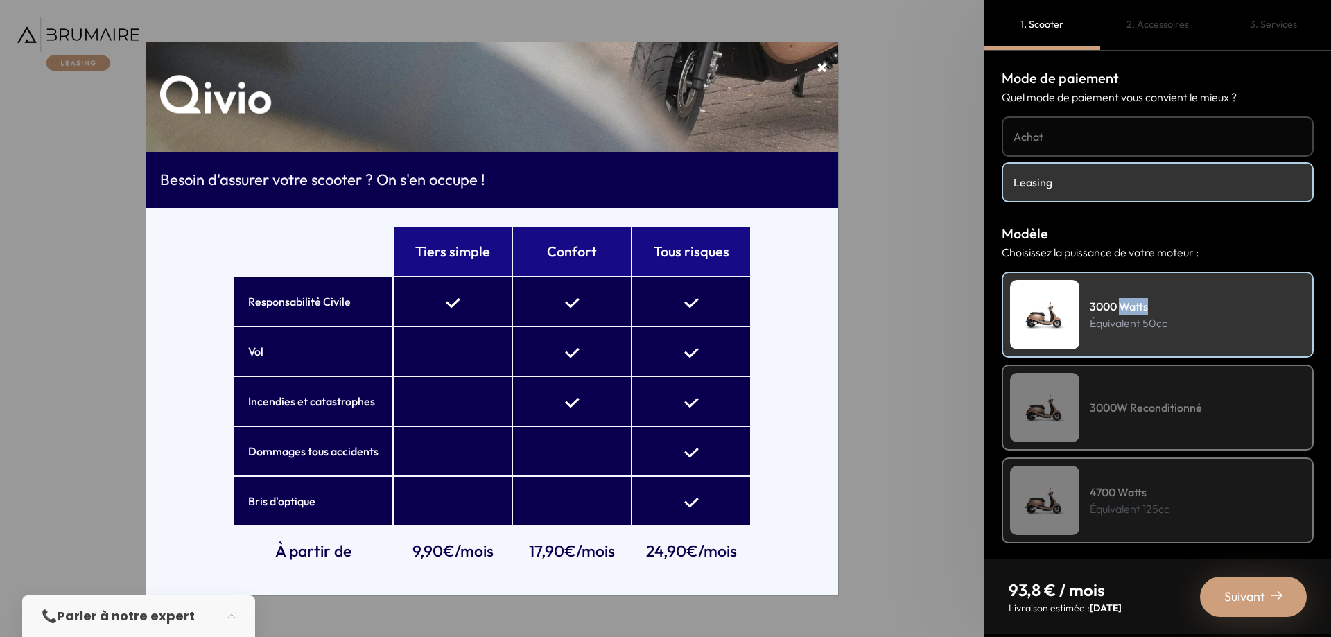
click at [1175, 132] on h4 "Achat" at bounding box center [1158, 136] width 288 height 17
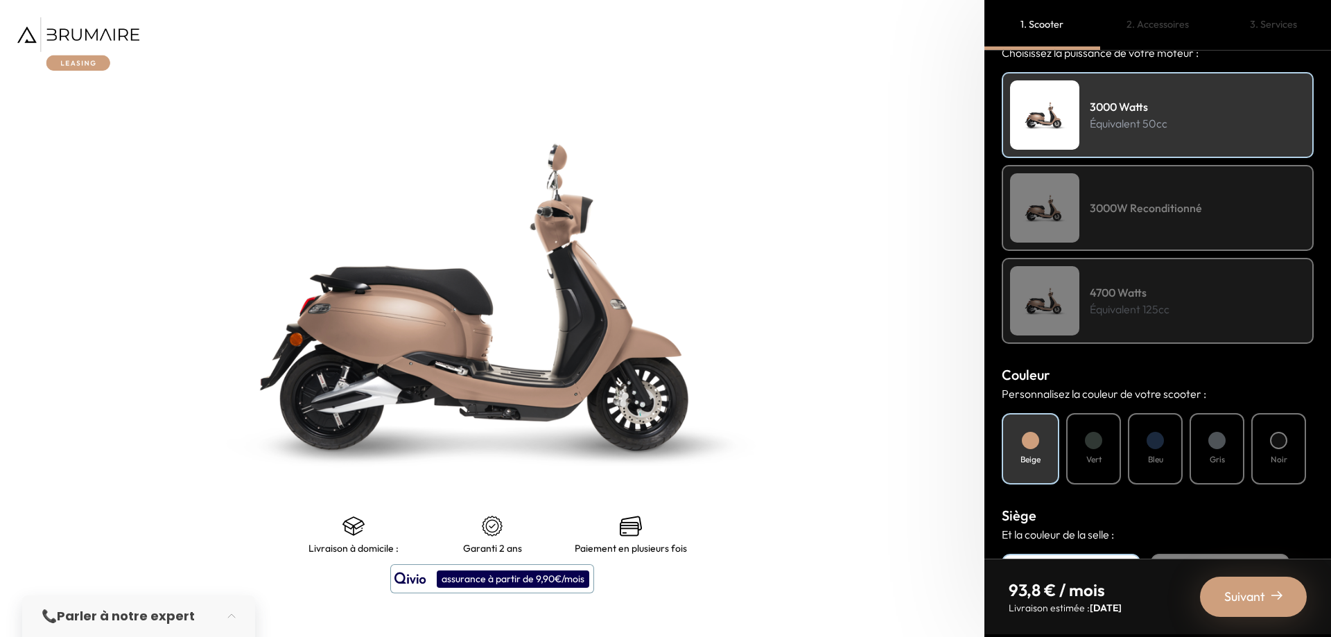
scroll to position [208, 0]
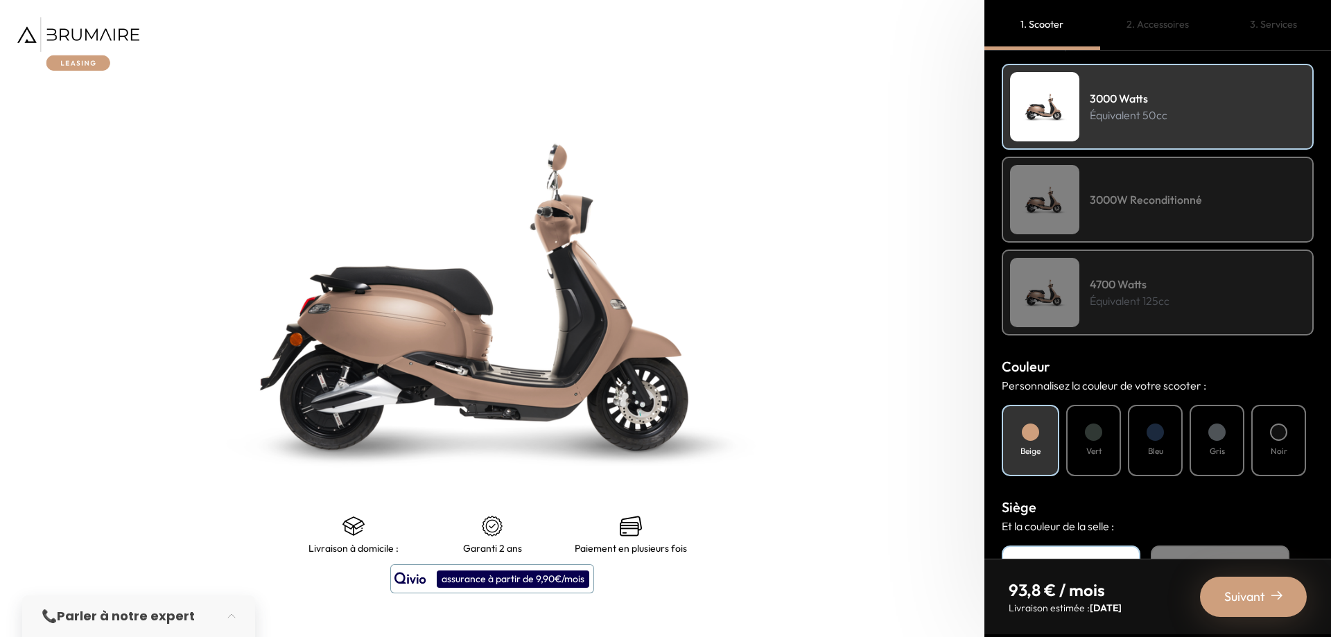
click at [1277, 447] on h4 "Noir" at bounding box center [1279, 451] width 17 height 12
click at [1041, 440] on div "Beige" at bounding box center [1031, 440] width 58 height 71
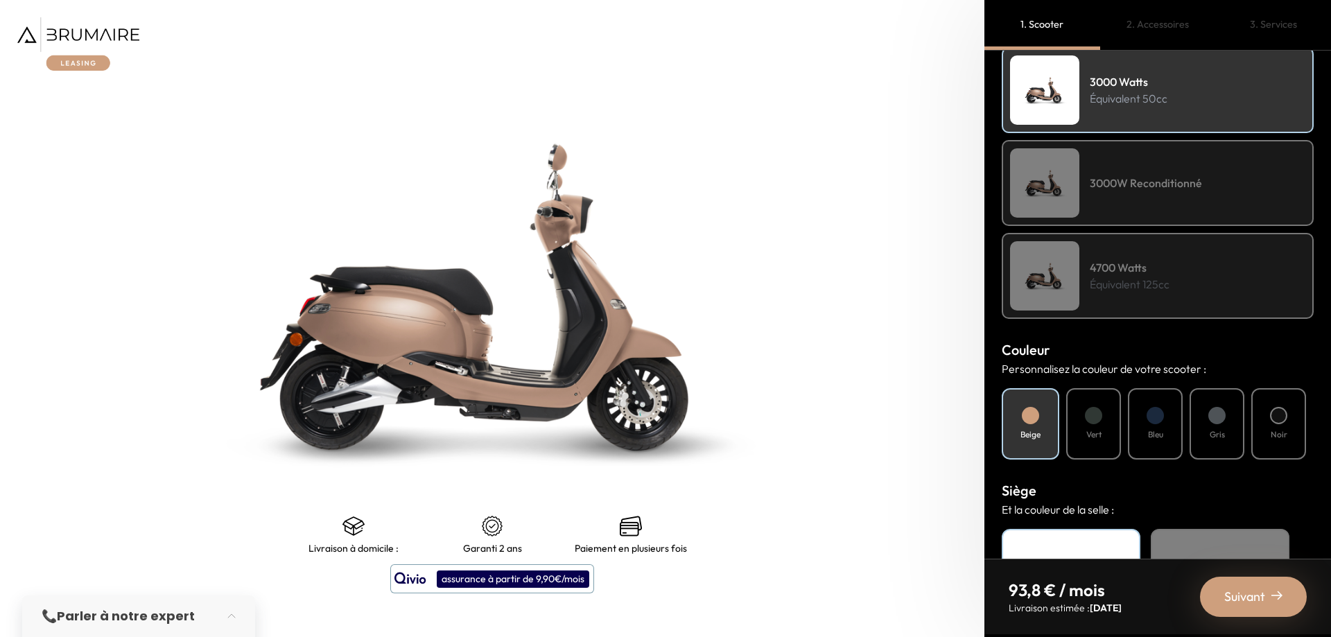
scroll to position [277, 0]
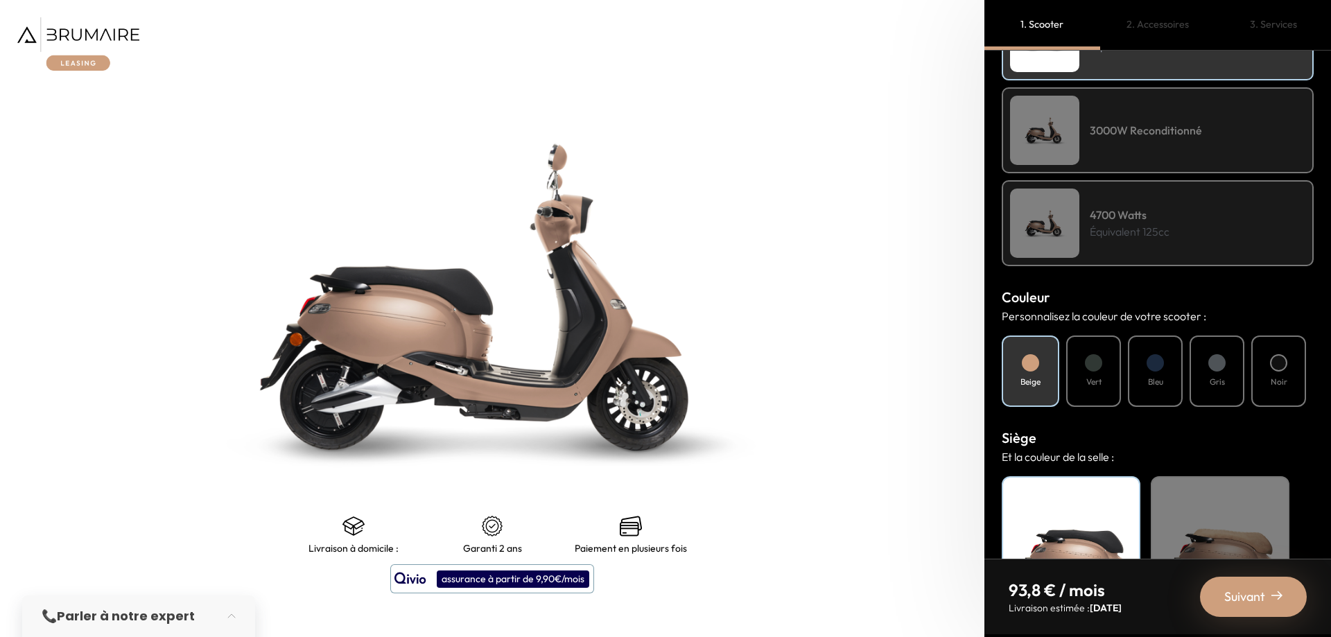
click at [1091, 365] on div at bounding box center [1093, 362] width 17 height 17
click at [1266, 379] on div "Noir" at bounding box center [1279, 371] width 55 height 71
click at [1213, 383] on h4 "Gris" at bounding box center [1217, 382] width 15 height 12
click at [1125, 381] on div "Beige Vert Bleu Gris Noir" at bounding box center [1158, 371] width 312 height 71
click at [1169, 377] on div "Bleu" at bounding box center [1155, 371] width 55 height 71
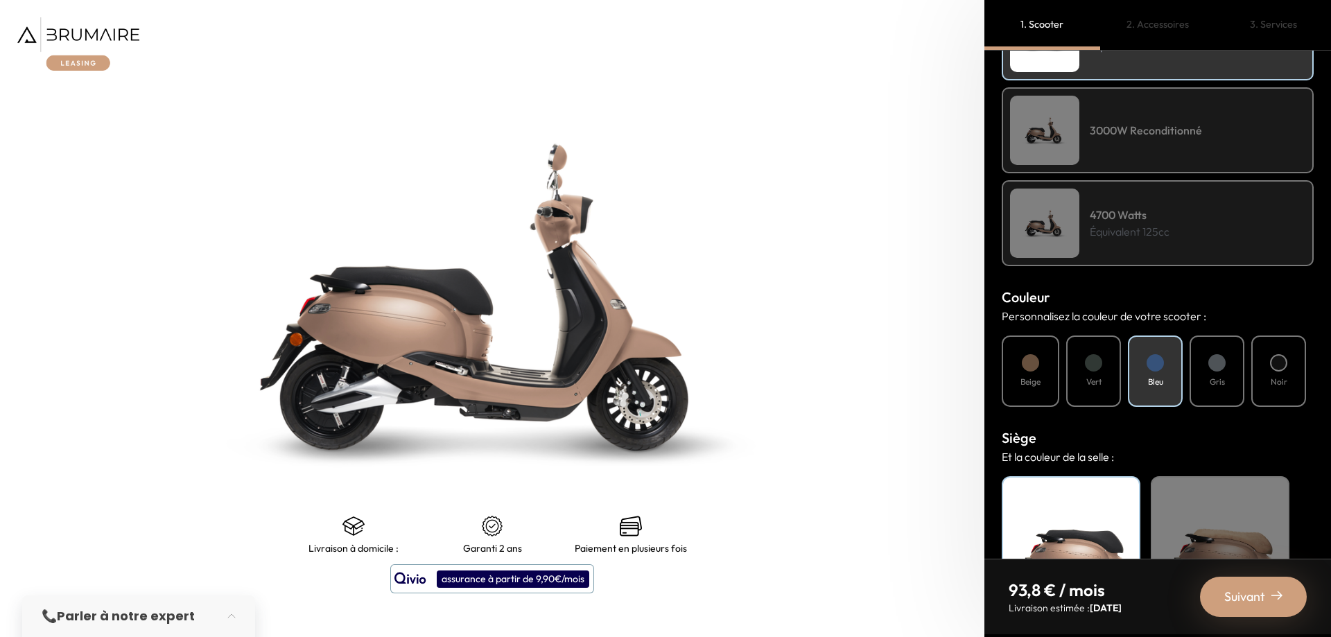
click at [1008, 374] on div "Beige" at bounding box center [1031, 371] width 58 height 71
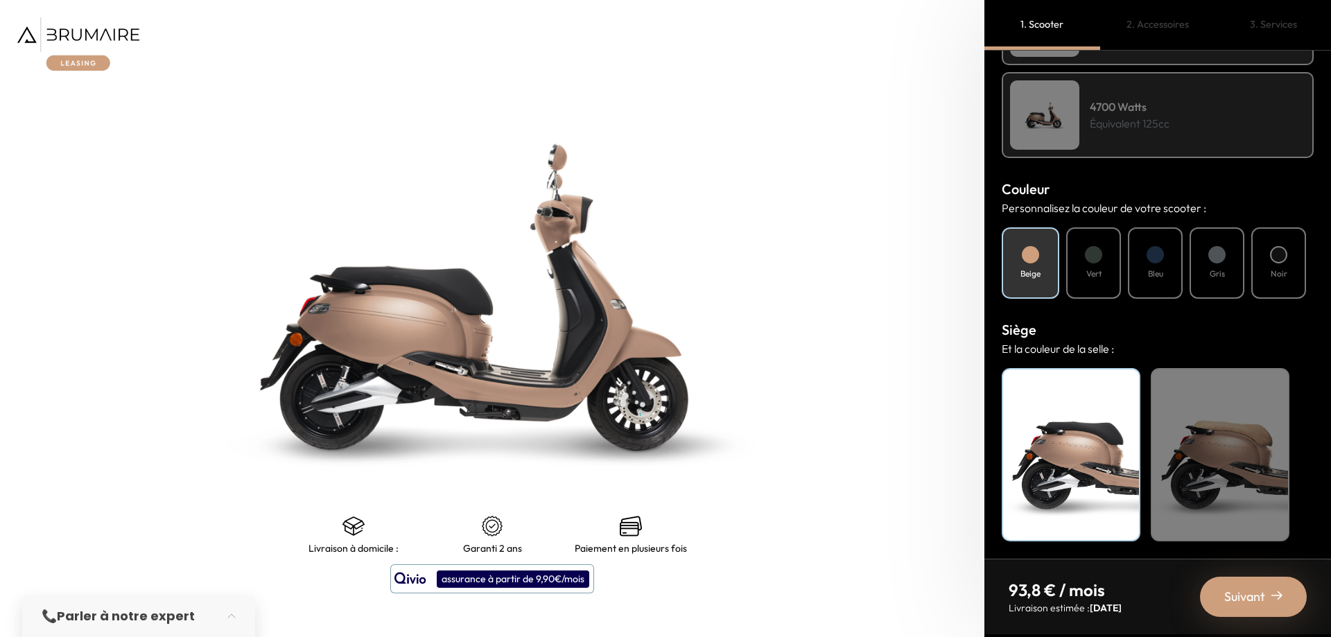
click at [1212, 438] on div "Beige" at bounding box center [1220, 454] width 139 height 173
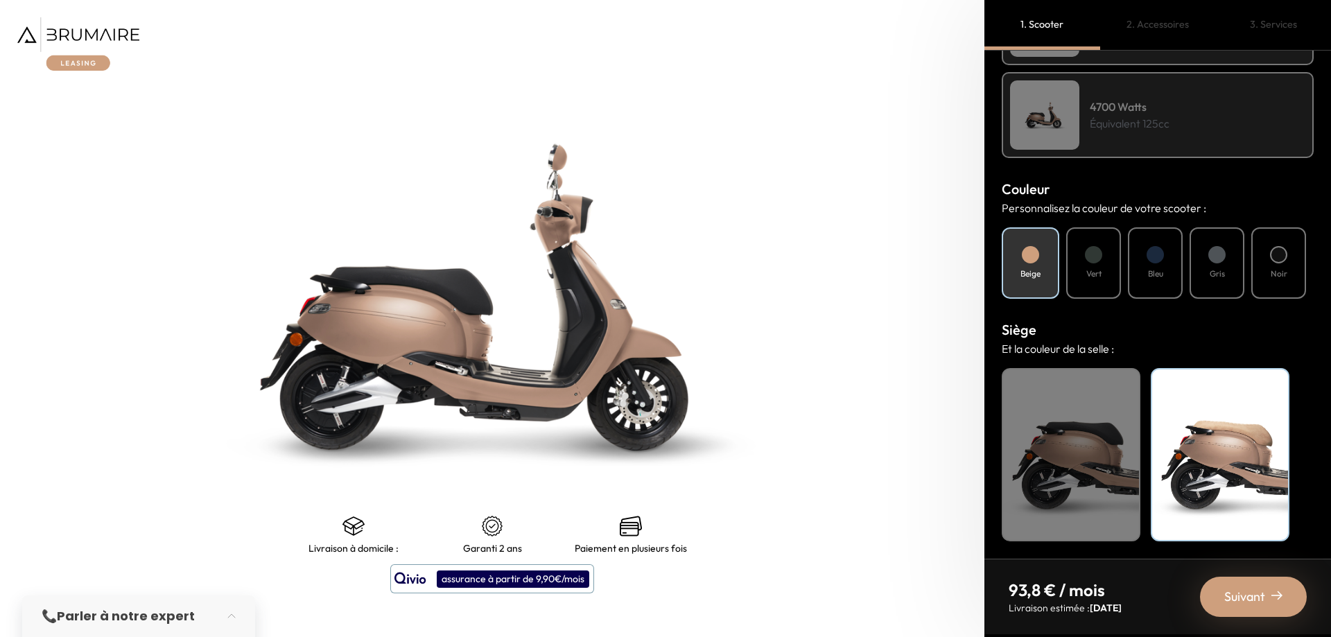
click at [1068, 442] on div "Noir" at bounding box center [1071, 454] width 139 height 173
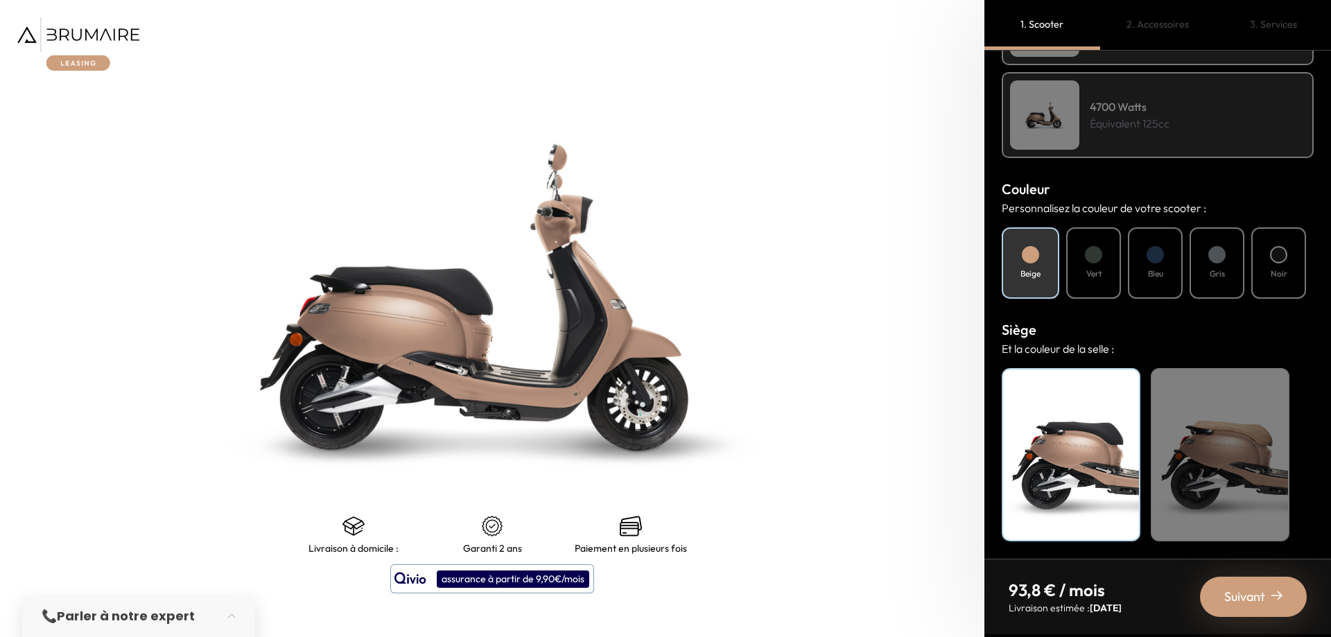
click at [1213, 436] on div "Beige" at bounding box center [1220, 454] width 139 height 173
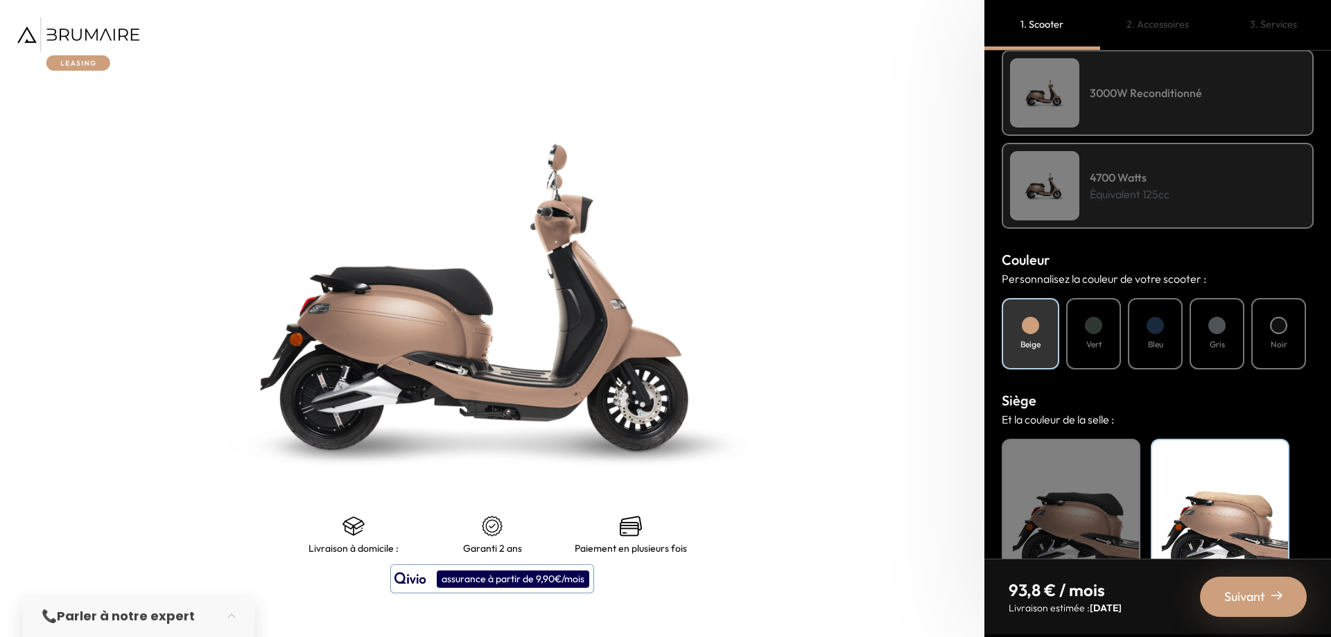
scroll to position [316, 0]
click at [1299, 310] on div "Noir" at bounding box center [1279, 332] width 55 height 71
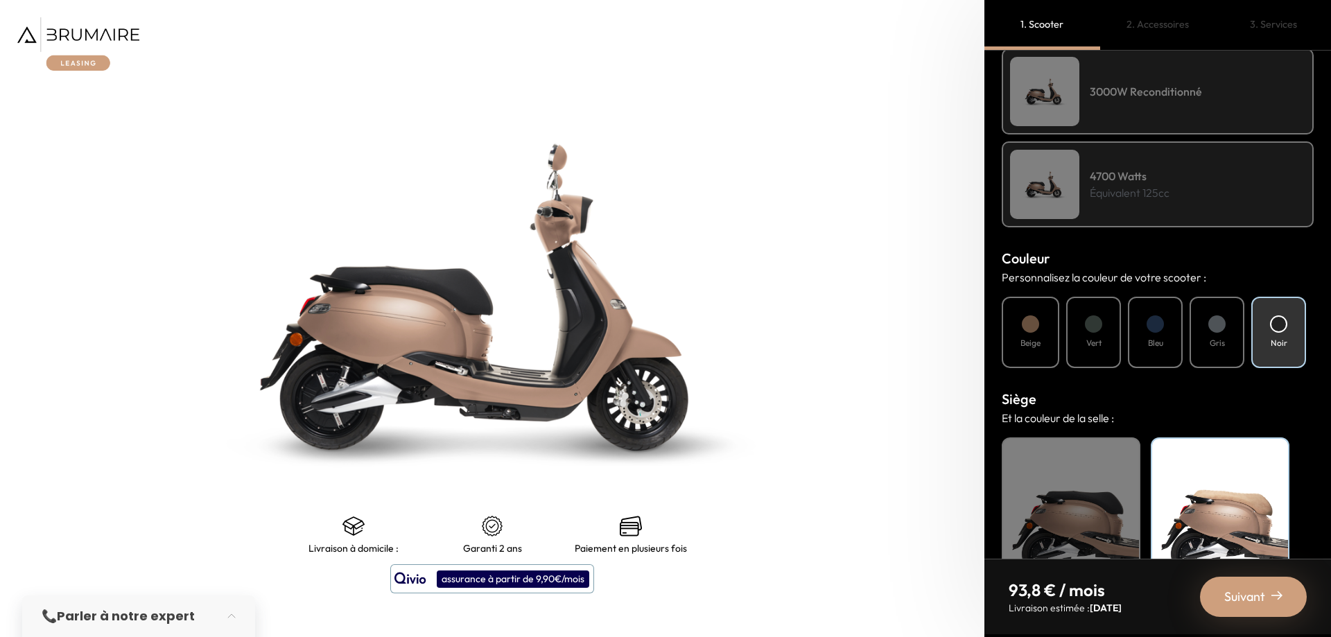
click at [1041, 338] on div "Beige" at bounding box center [1031, 332] width 58 height 71
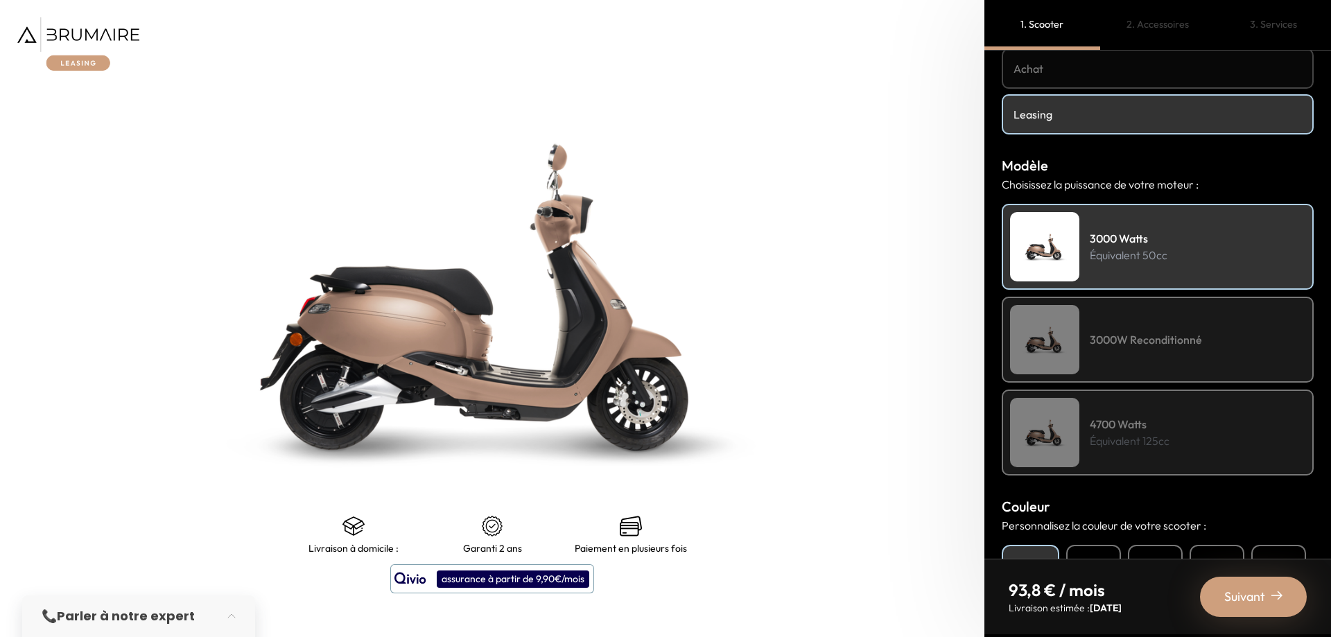
scroll to position [39, 0]
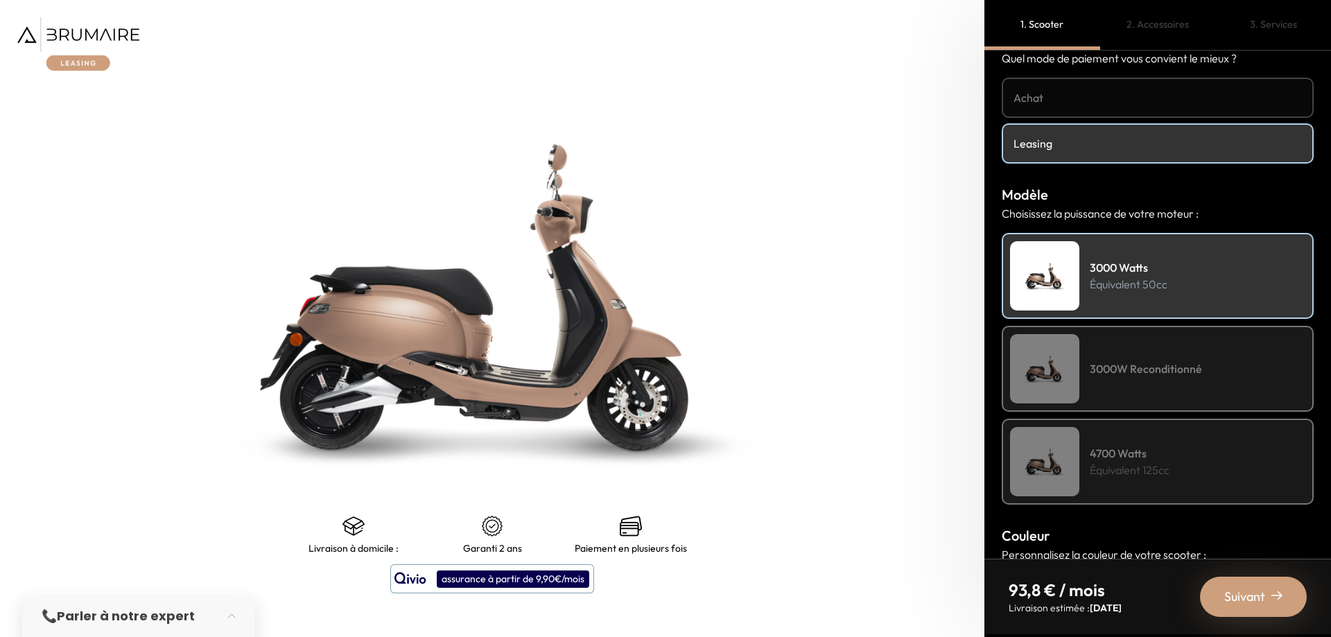
click at [1164, 374] on h4 "3000W Reconditionné" at bounding box center [1146, 369] width 112 height 17
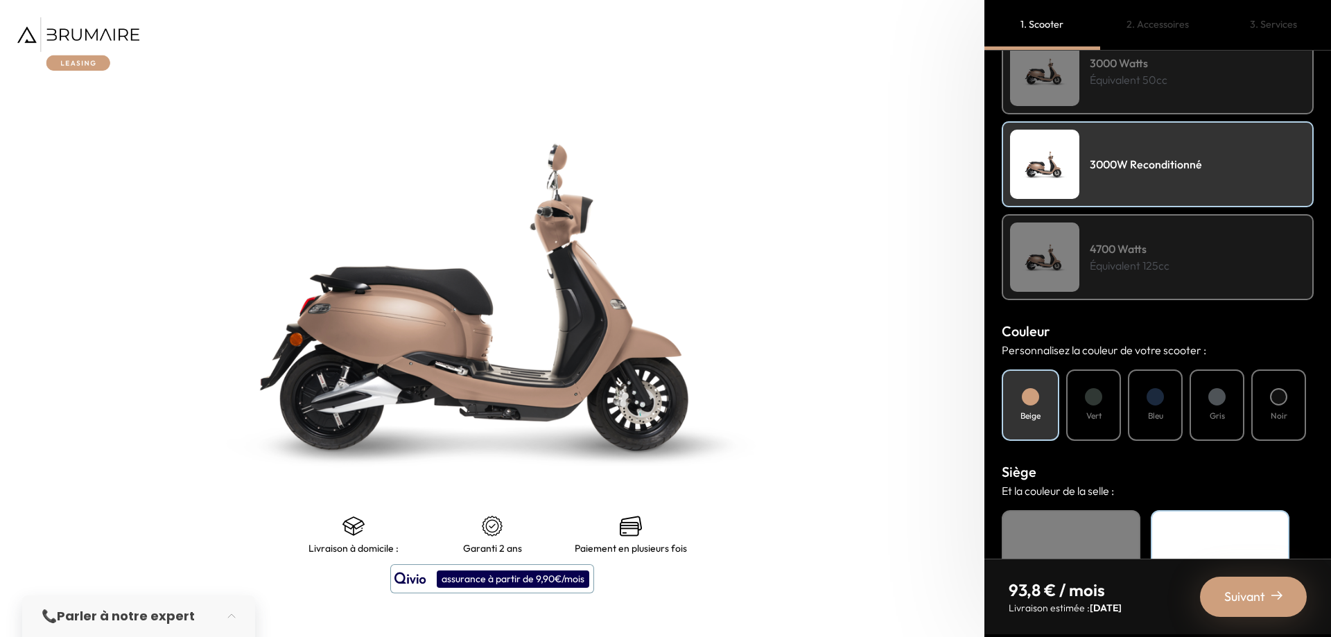
scroll to position [108, 0]
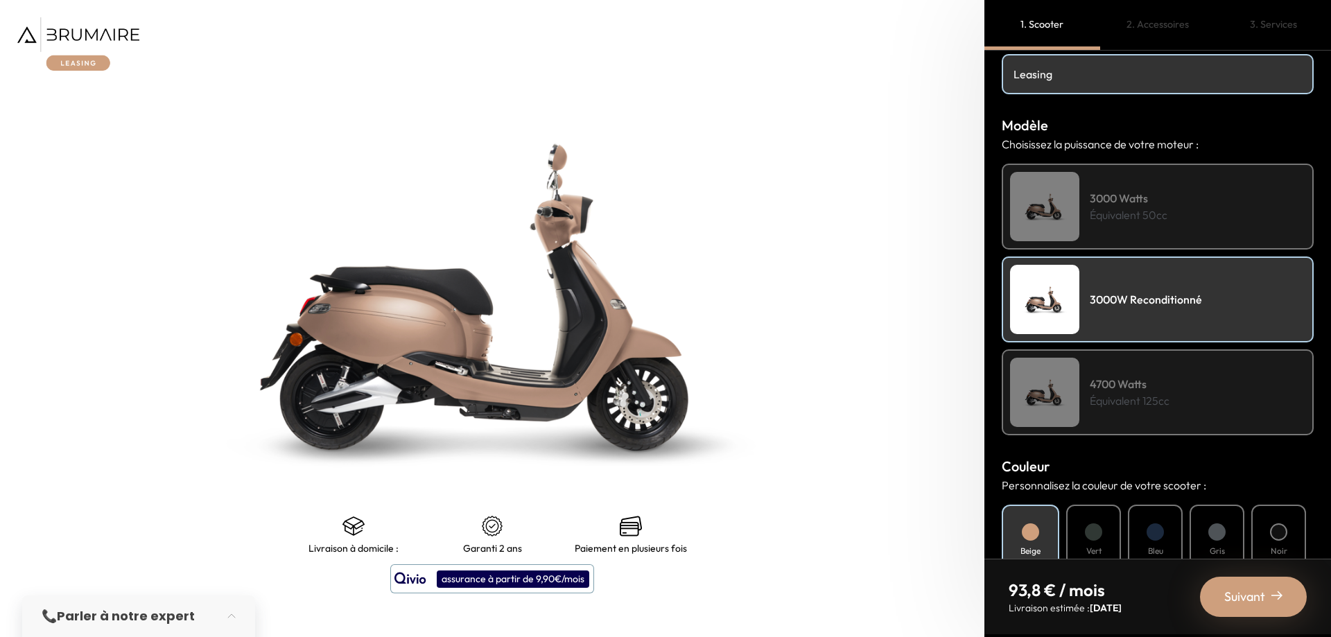
click at [1158, 226] on div "3000 Watts Équivalent 50cc" at bounding box center [1158, 207] width 312 height 86
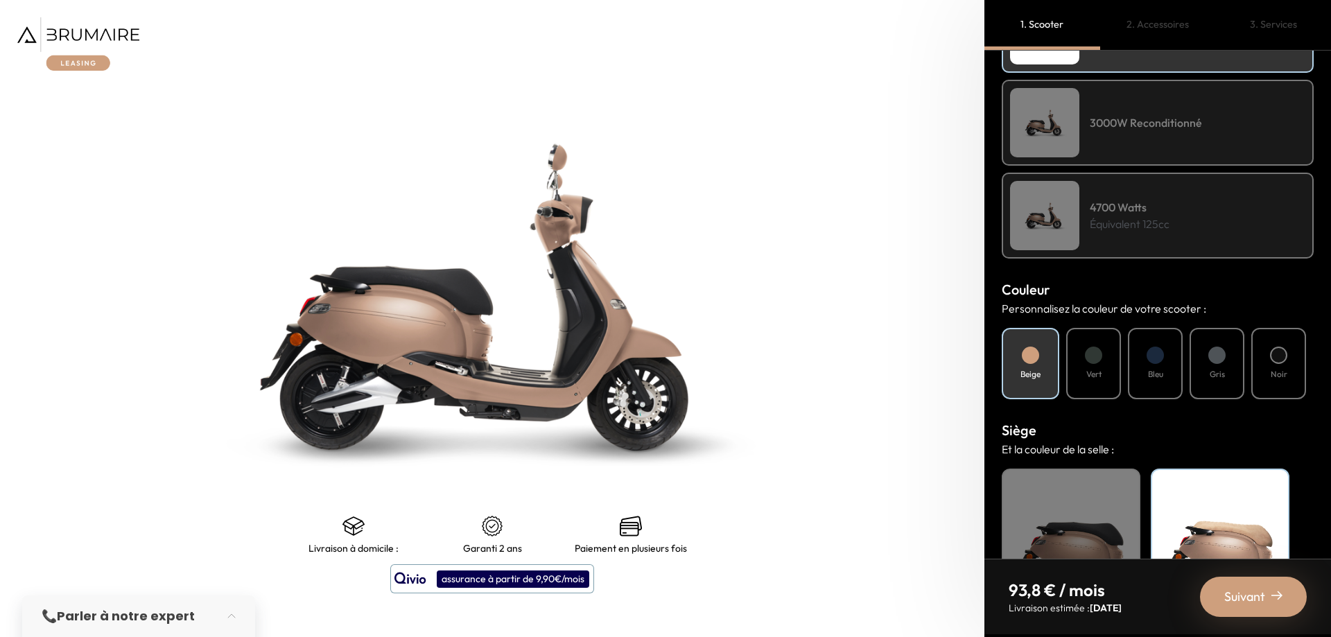
scroll to position [386, 0]
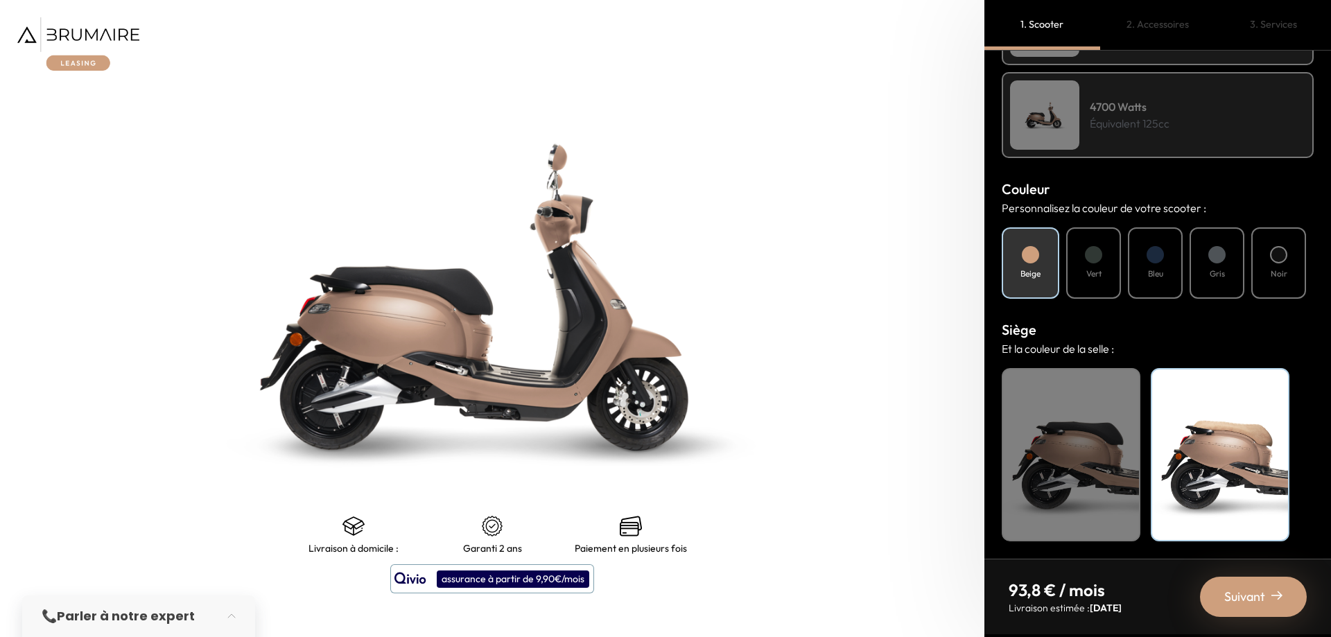
click at [1260, 590] on span "Suivant" at bounding box center [1245, 596] width 41 height 19
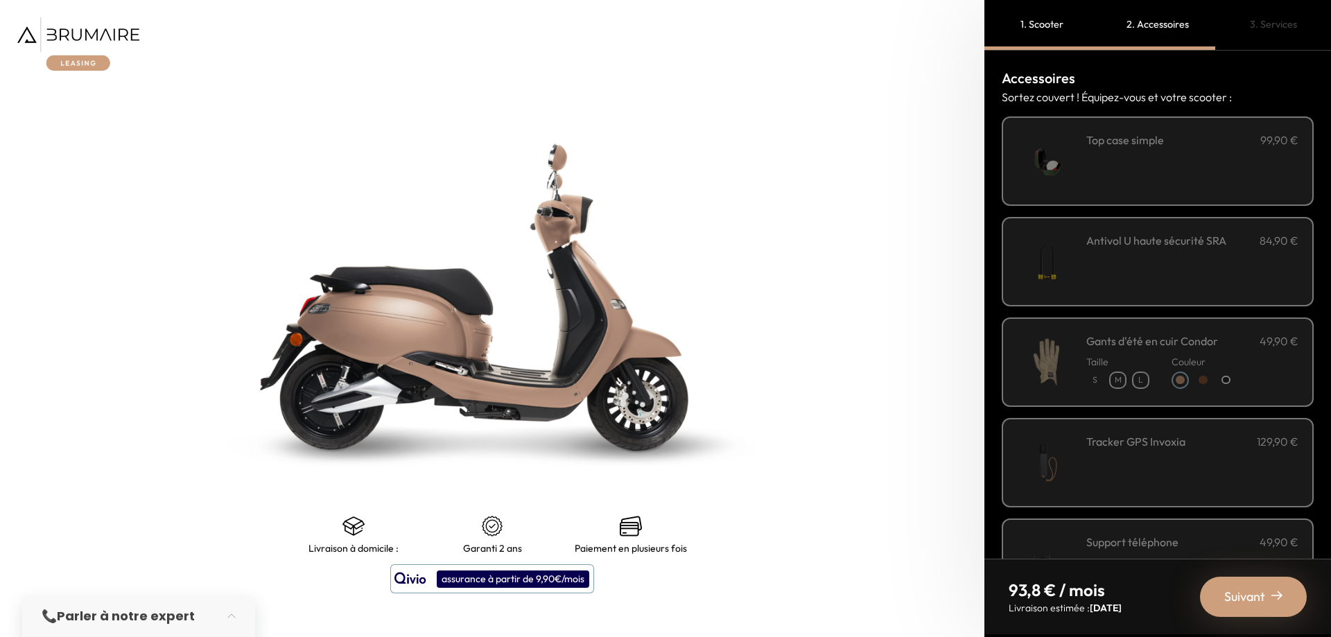
click at [1152, 258] on div "Antivol U haute sécurité SRA 84,90 €" at bounding box center [1193, 261] width 212 height 59
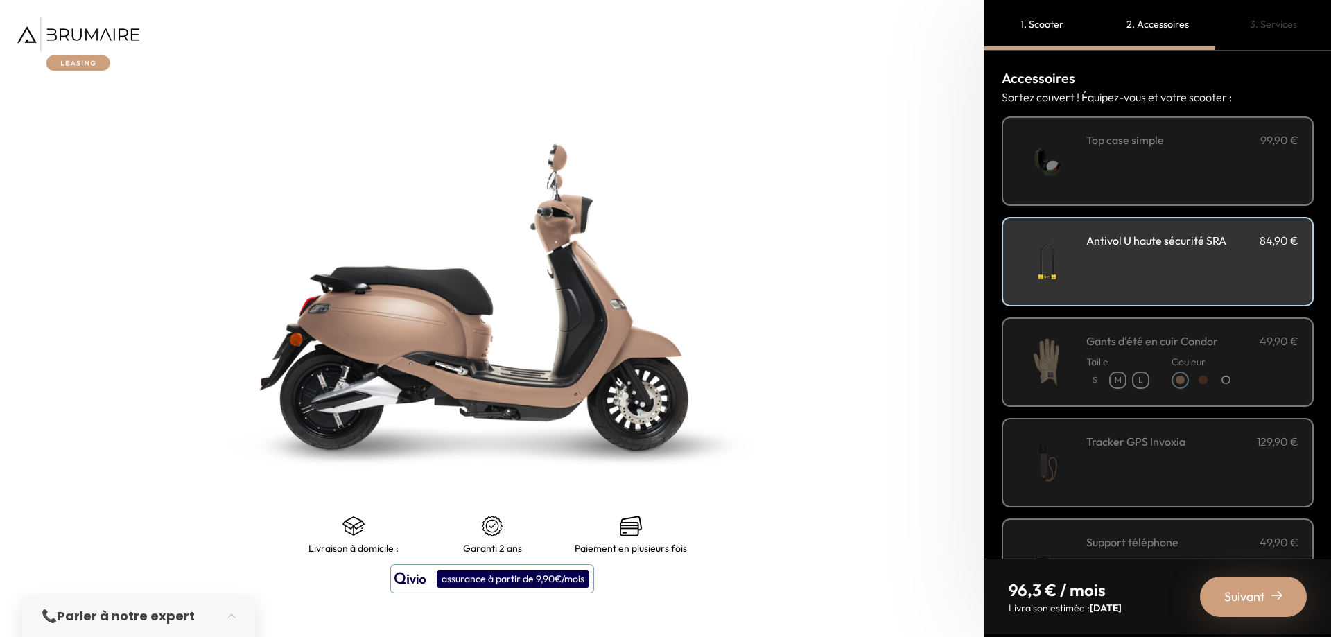
click at [1152, 258] on div "Antivol U haute sécurité SRA 84,90 €" at bounding box center [1193, 261] width 212 height 59
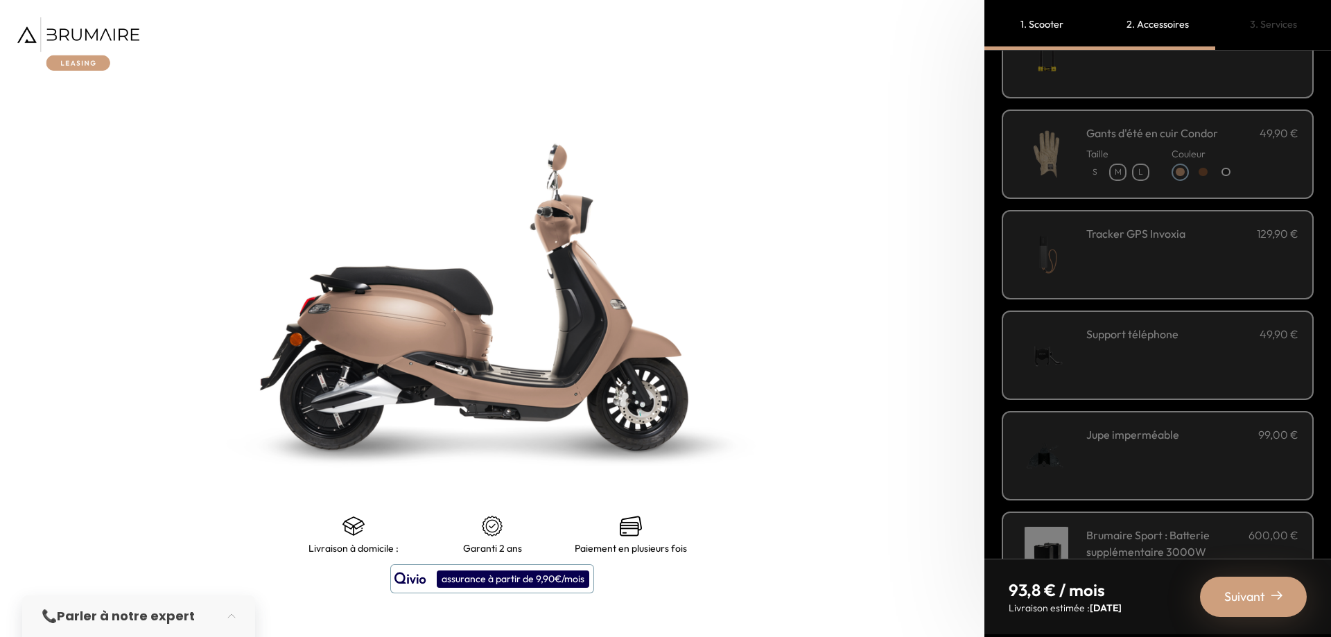
scroll to position [277, 0]
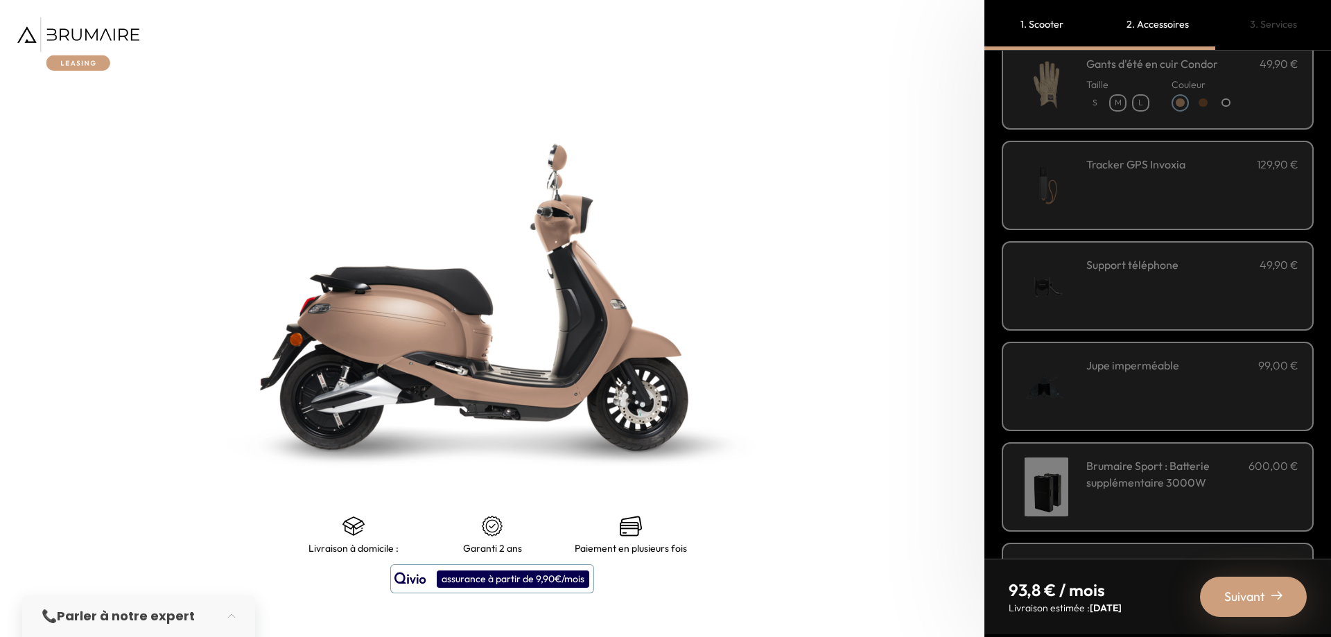
click at [1159, 390] on div "Jupe imperméable 99,00 €" at bounding box center [1193, 386] width 212 height 59
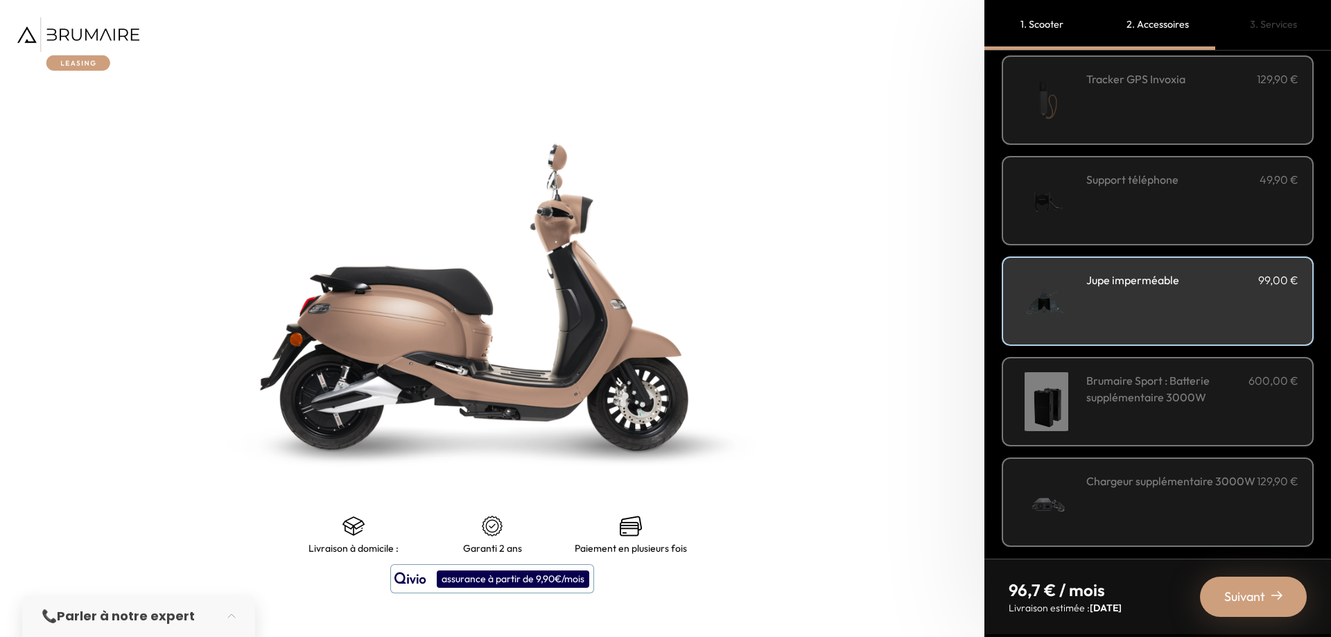
scroll to position [368, 0]
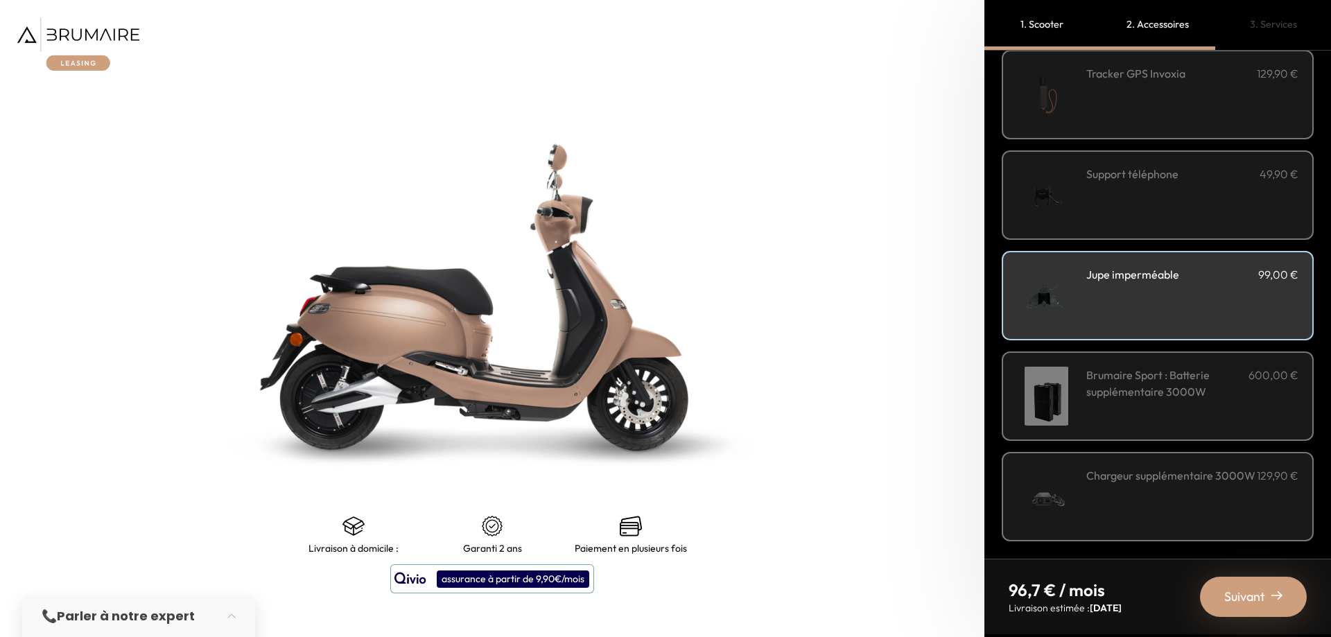
click at [1161, 484] on h3 "Chargeur supplémentaire 3000W" at bounding box center [1171, 475] width 169 height 17
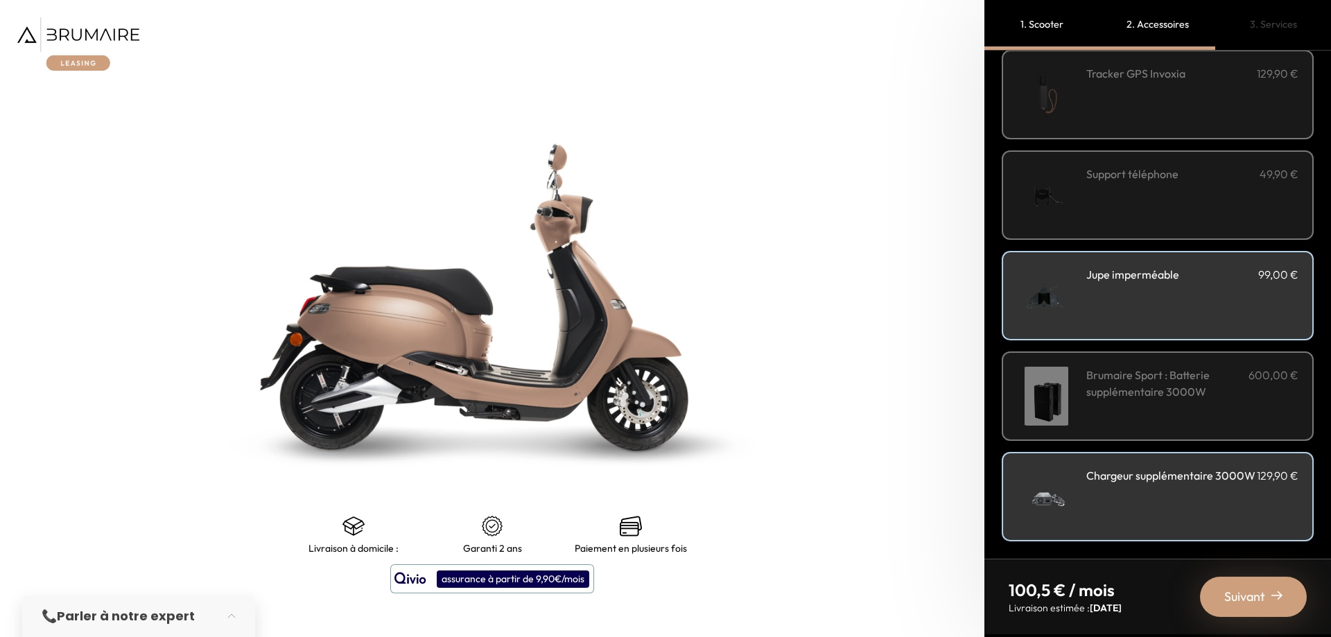
click at [1161, 484] on h3 "Chargeur supplémentaire 3000W" at bounding box center [1171, 475] width 169 height 17
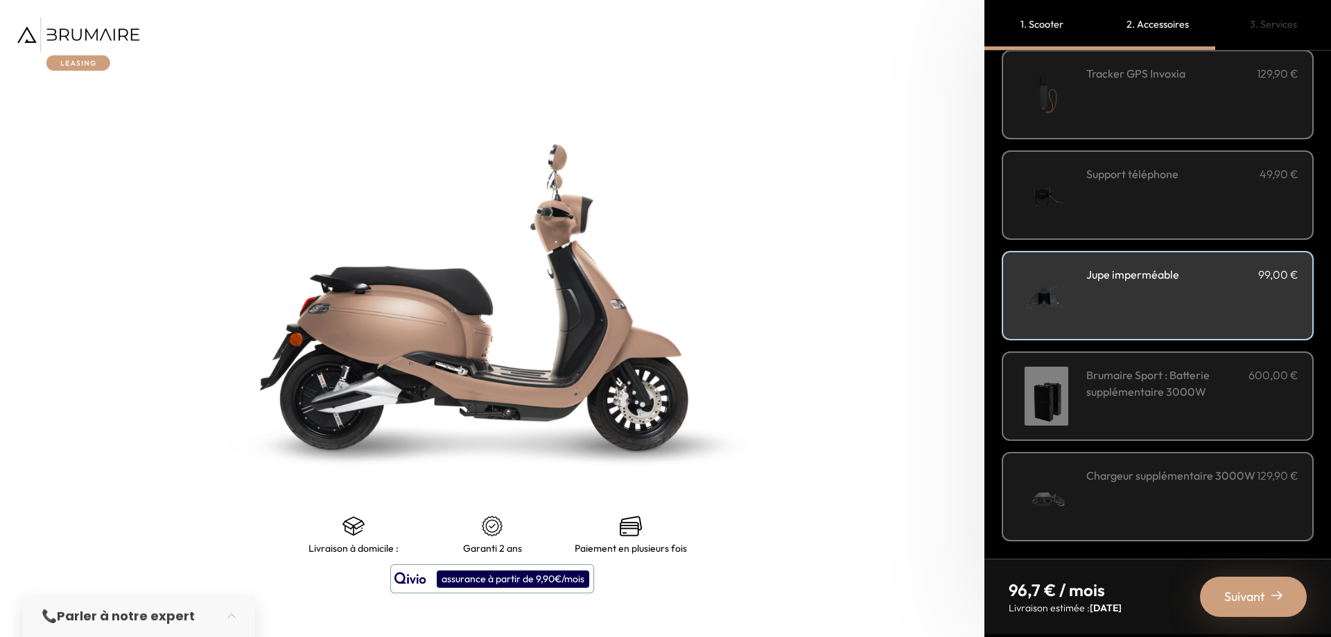
click at [1161, 484] on h3 "Chargeur supplémentaire 3000W" at bounding box center [1171, 475] width 169 height 17
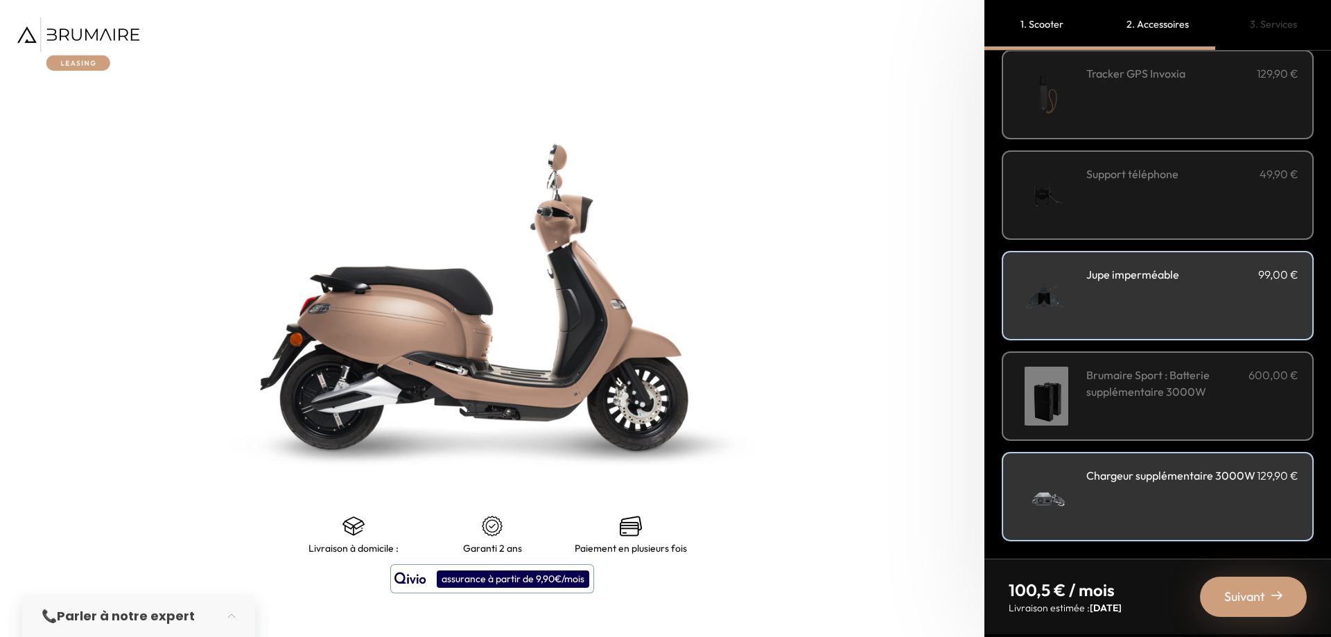
click at [1161, 484] on h3 "Chargeur supplémentaire 3000W" at bounding box center [1171, 475] width 169 height 17
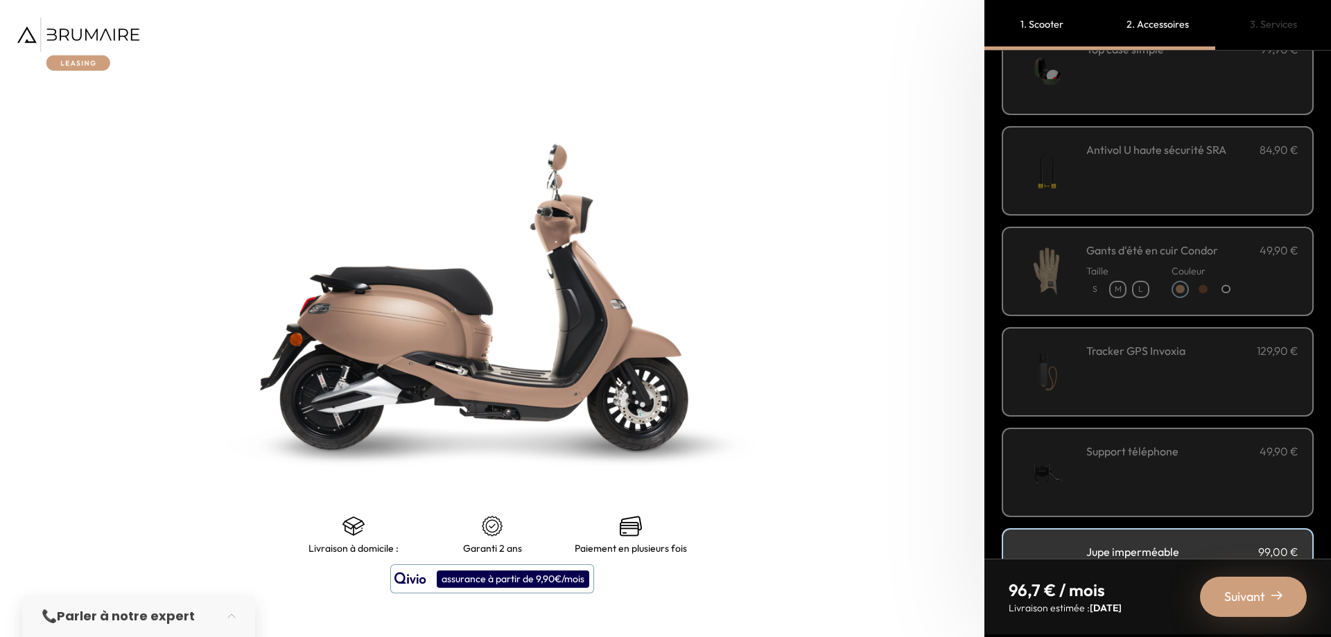
scroll to position [0, 0]
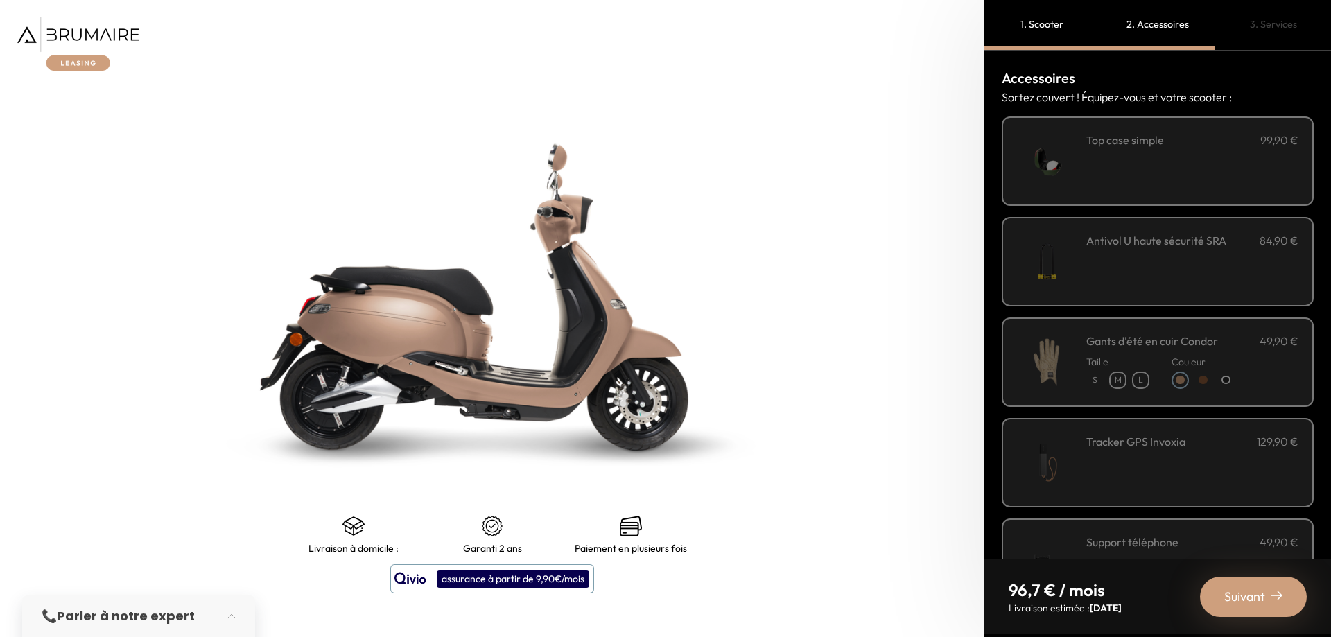
click at [1167, 177] on div "**********" at bounding box center [1193, 161] width 212 height 59
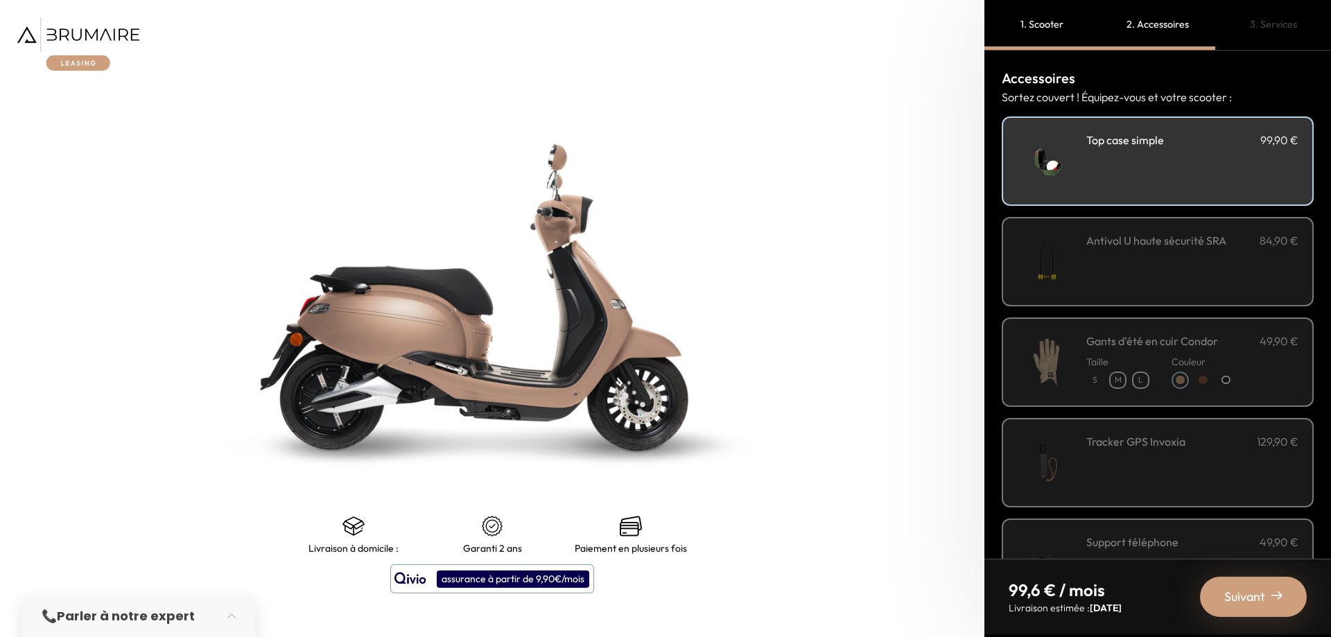
click at [1191, 248] on h3 "Antivol U haute sécurité SRA" at bounding box center [1157, 240] width 140 height 17
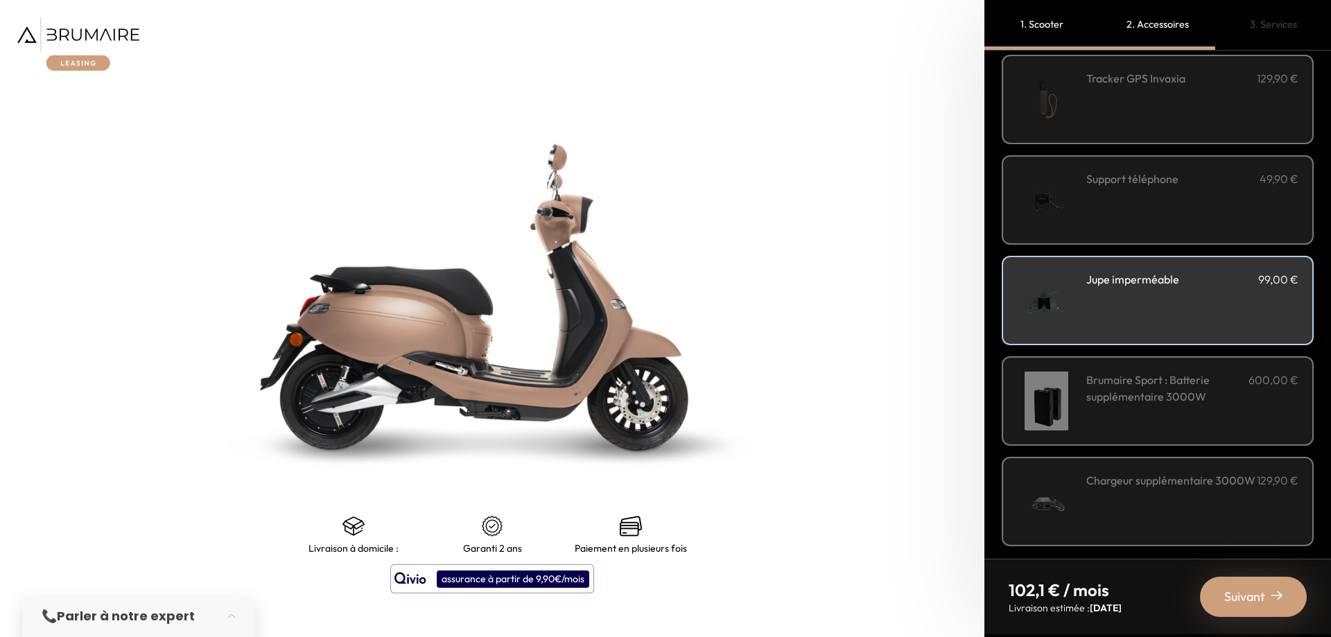
scroll to position [368, 0]
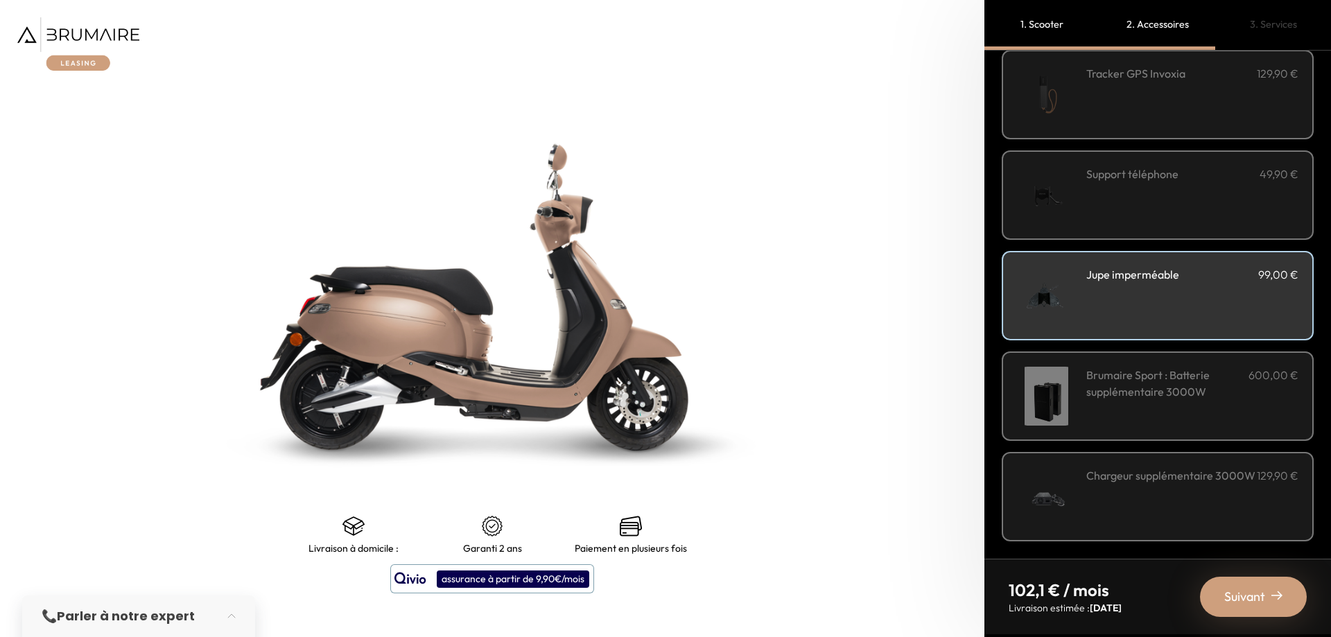
click at [1252, 598] on span "Suivant" at bounding box center [1245, 596] width 41 height 19
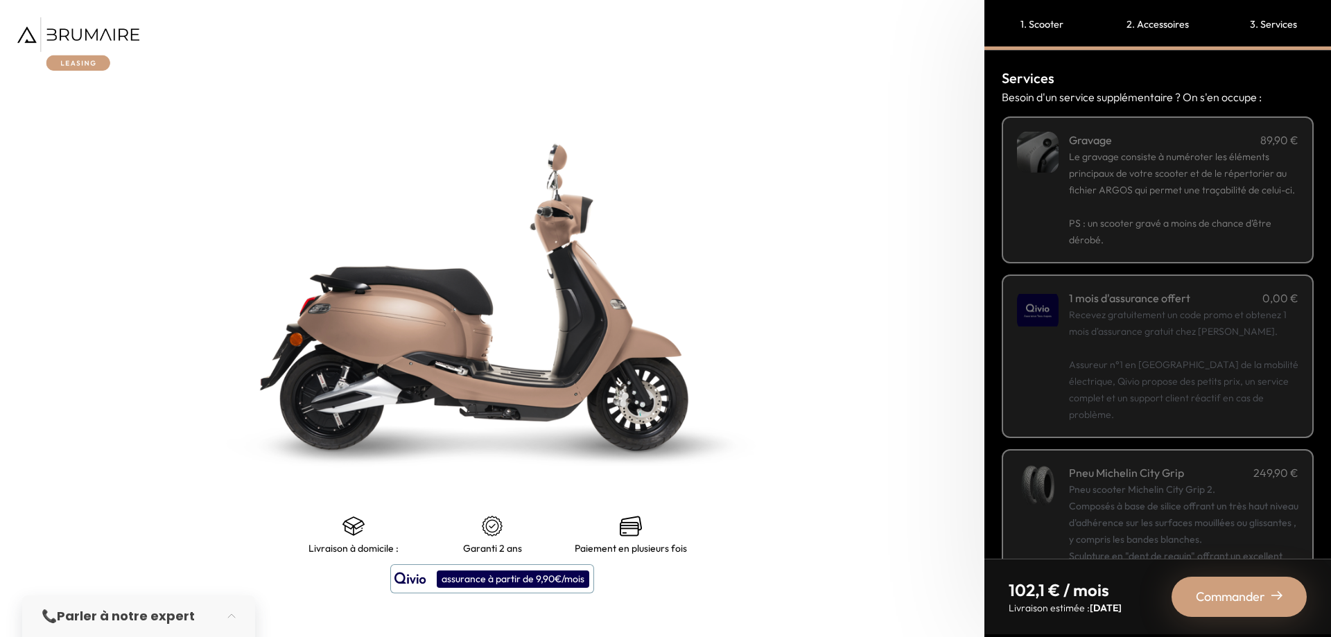
click at [1086, 389] on p "Recevez gratuitement un code promo et obtenez 1 mois d'assurance gratuit chez […" at bounding box center [1184, 364] width 230 height 116
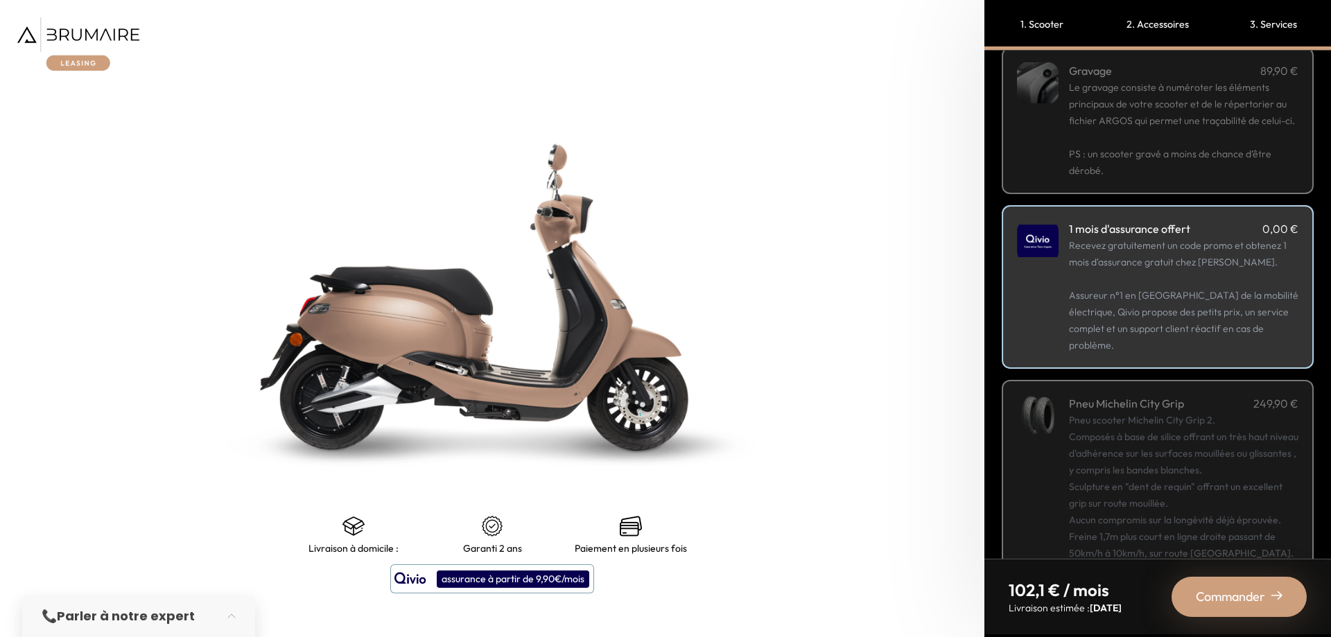
scroll to position [138, 0]
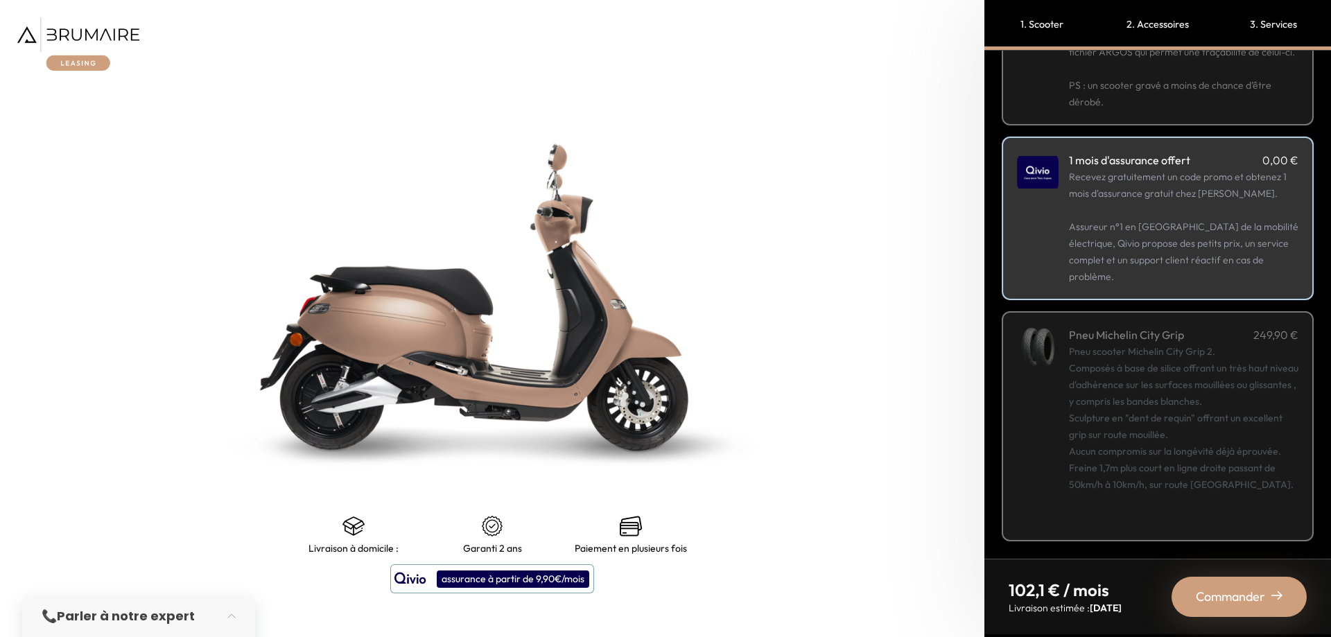
click at [1222, 595] on span "Commander" at bounding box center [1230, 596] width 69 height 19
